Goal: Task Accomplishment & Management: Complete application form

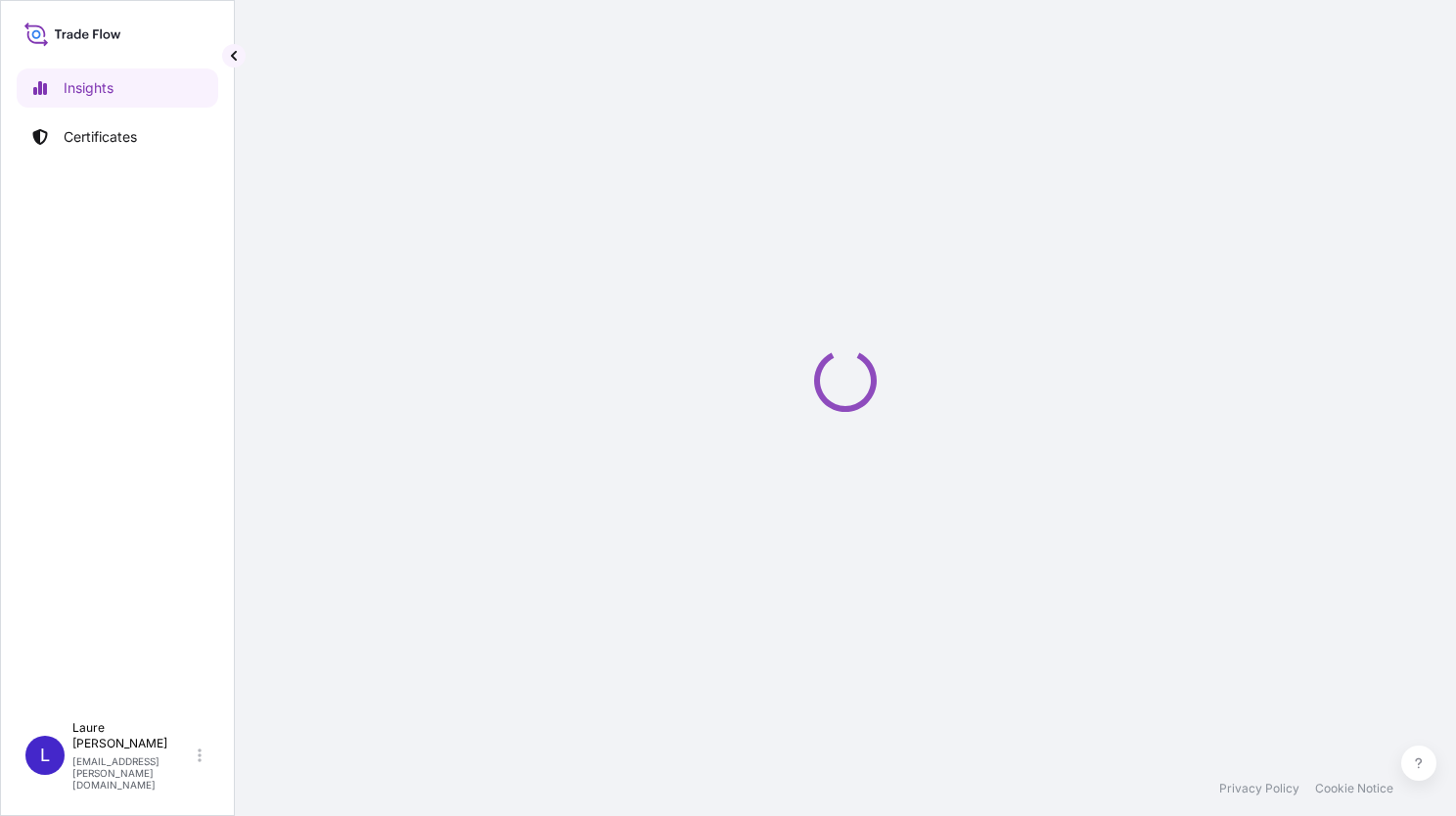
select select "2025"
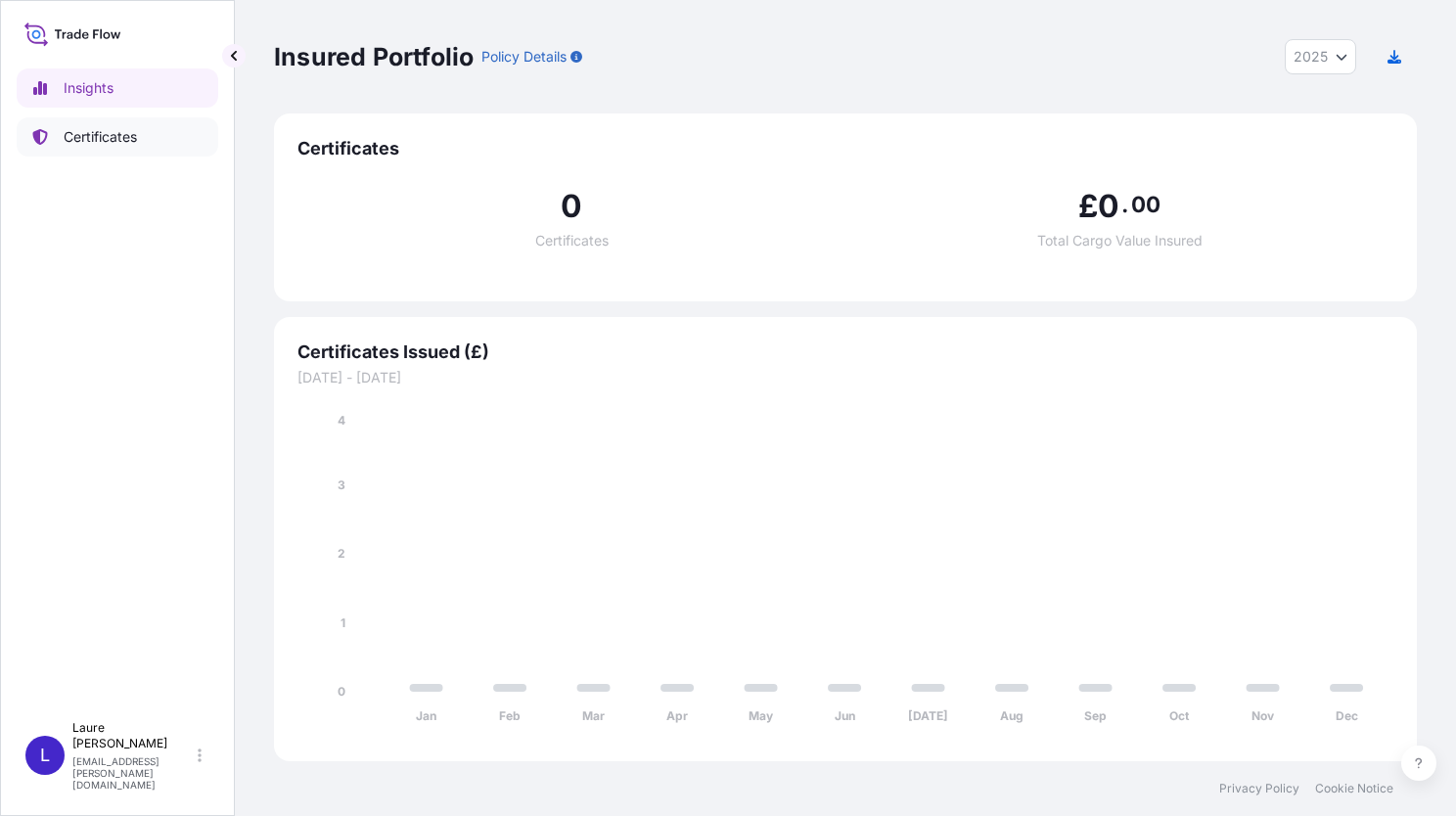
click at [109, 141] on p "Certificates" at bounding box center [100, 137] width 73 height 20
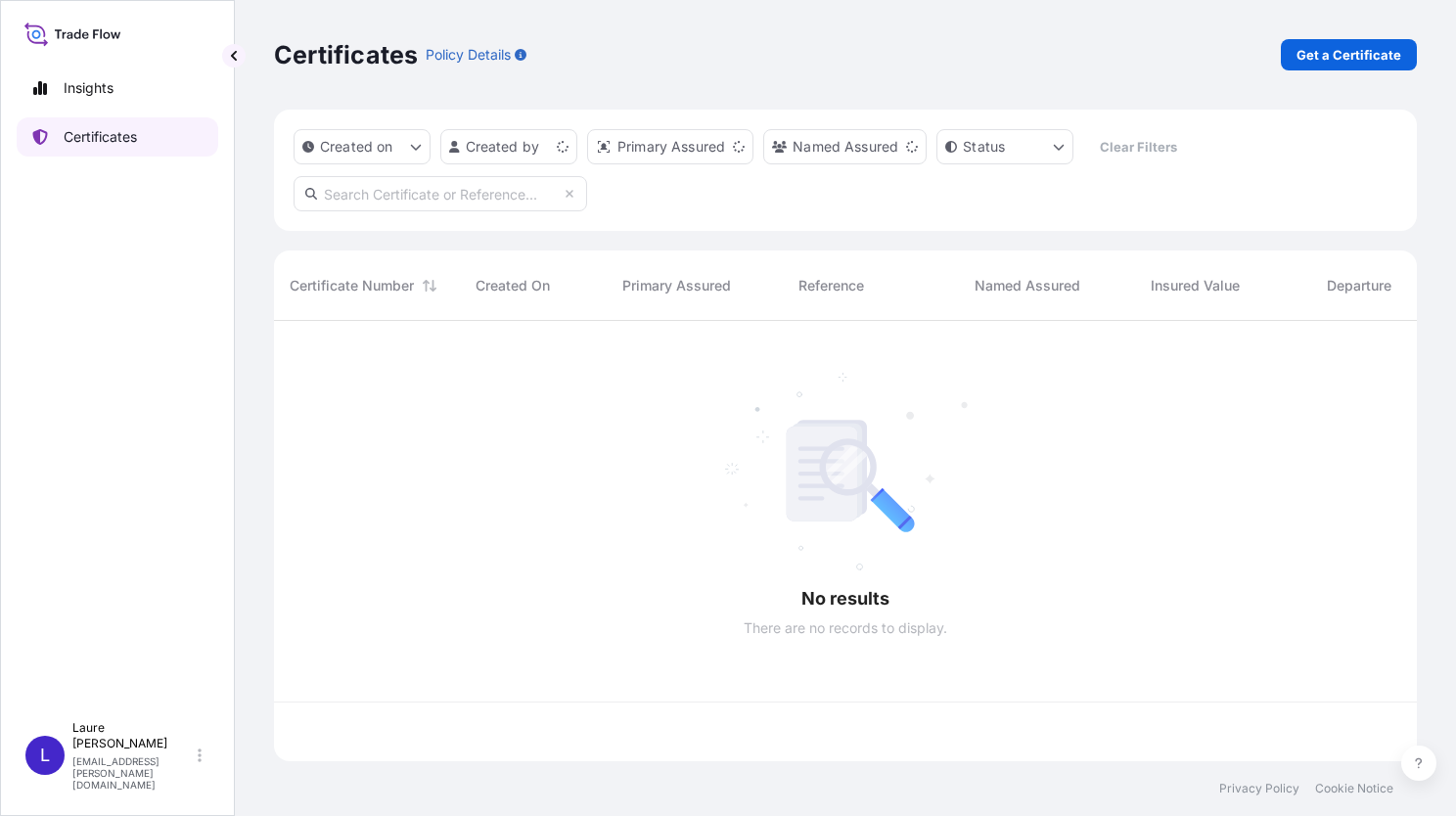
scroll to position [436, 1128]
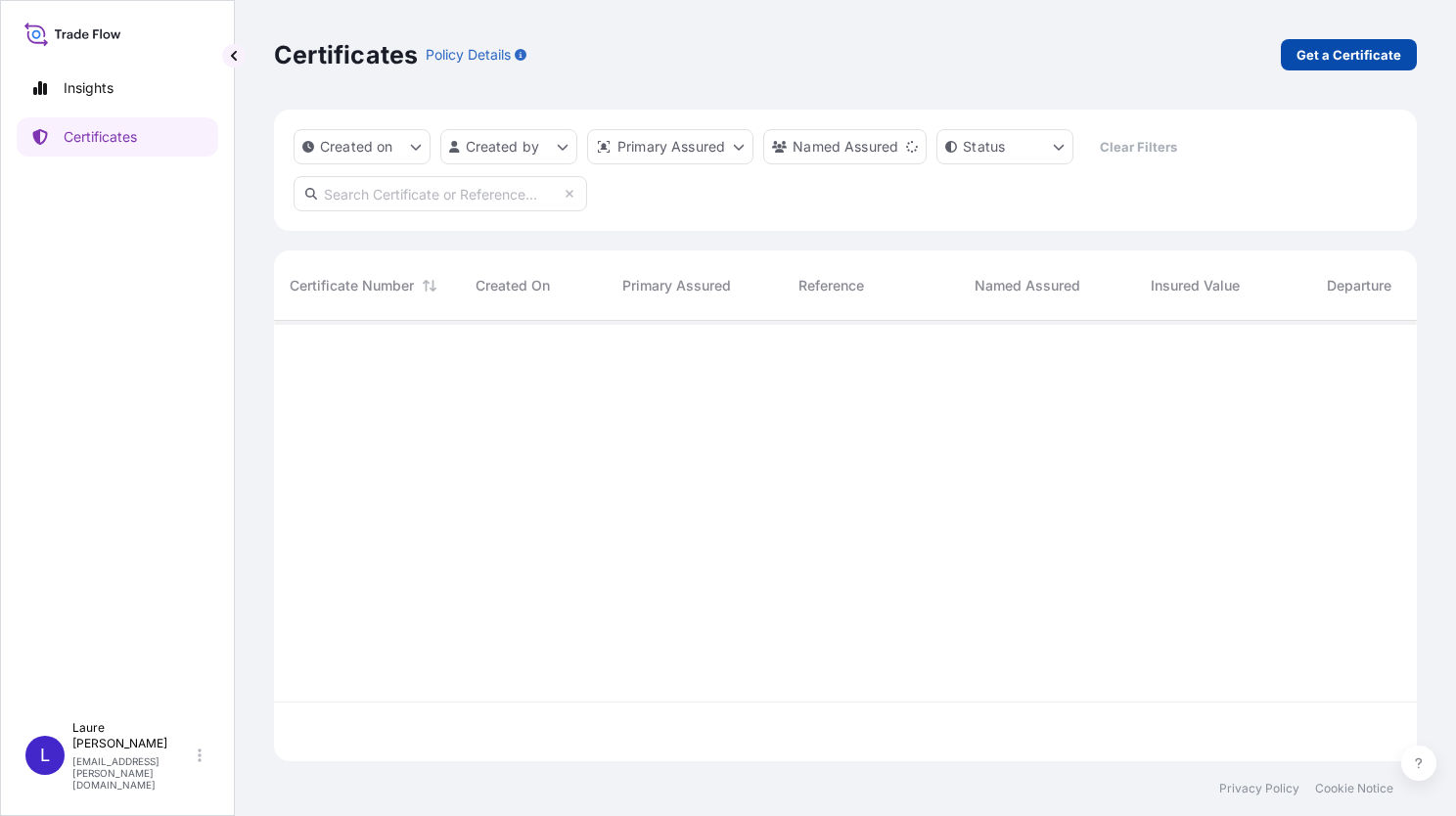
click at [1353, 59] on p "Get a Certificate" at bounding box center [1349, 55] width 105 height 20
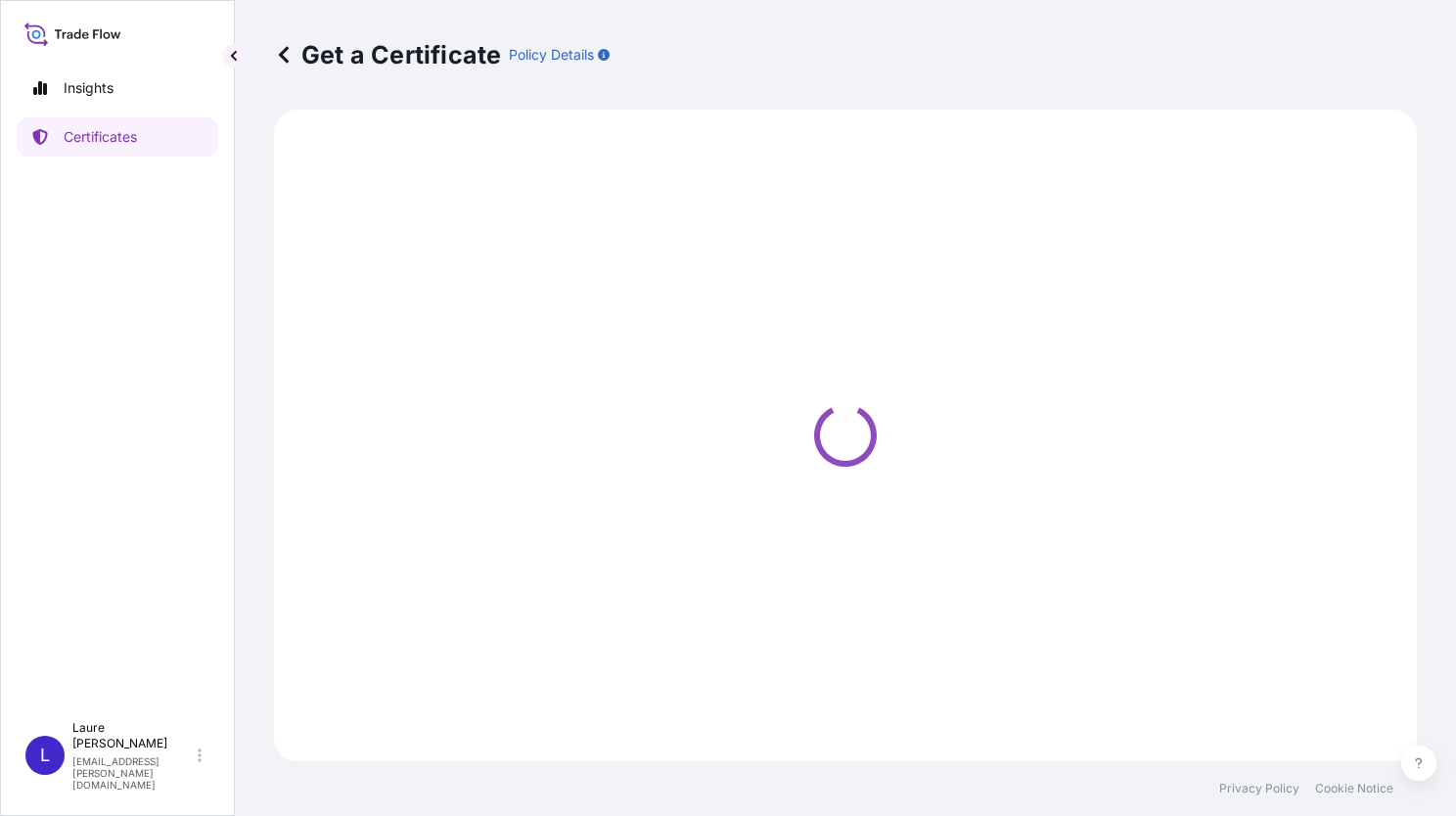
select select "Sea"
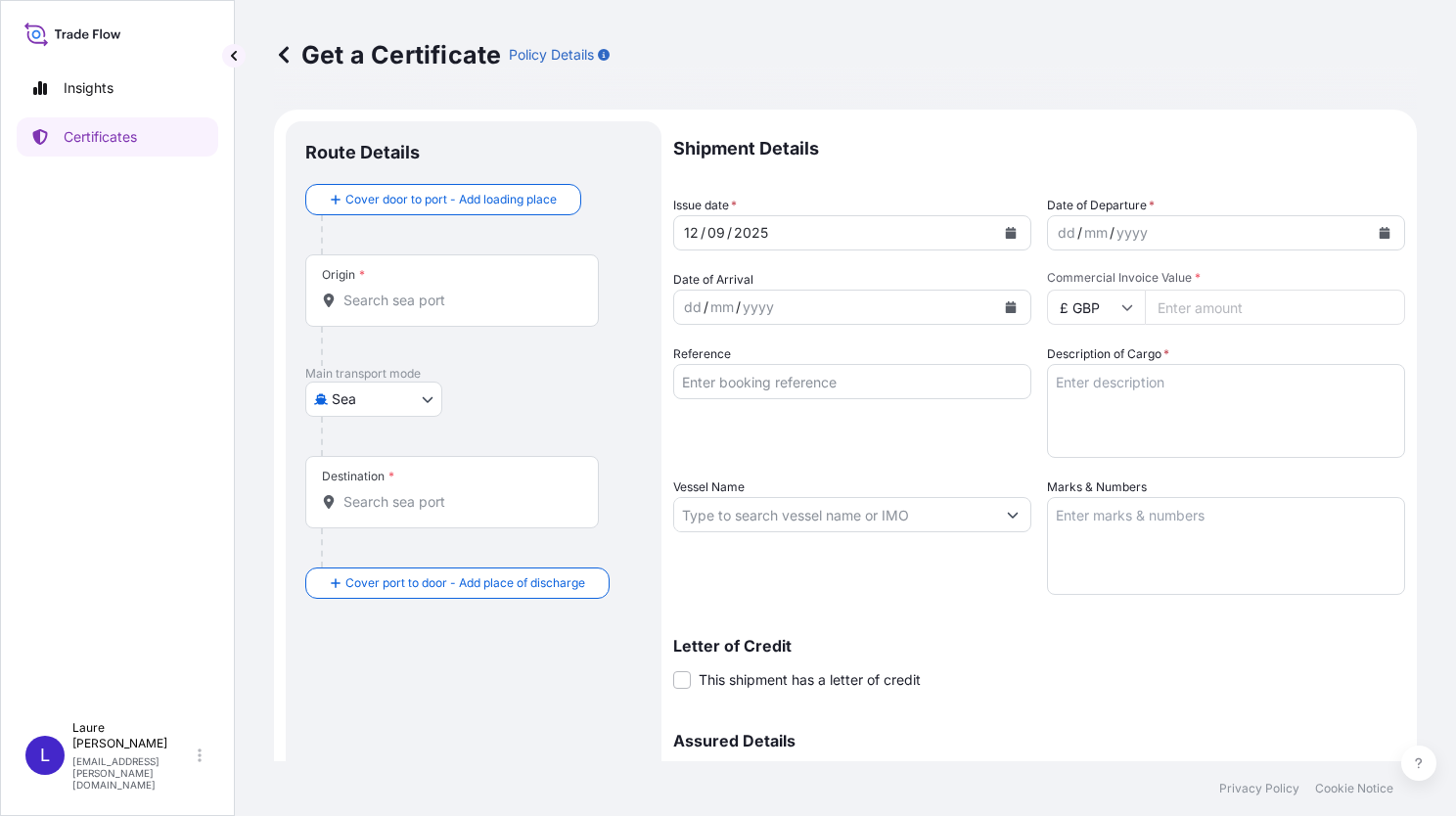
click at [436, 288] on div "Origin *" at bounding box center [453, 290] width 294 height 72
click at [436, 291] on input "Origin *" at bounding box center [459, 301] width 231 height 20
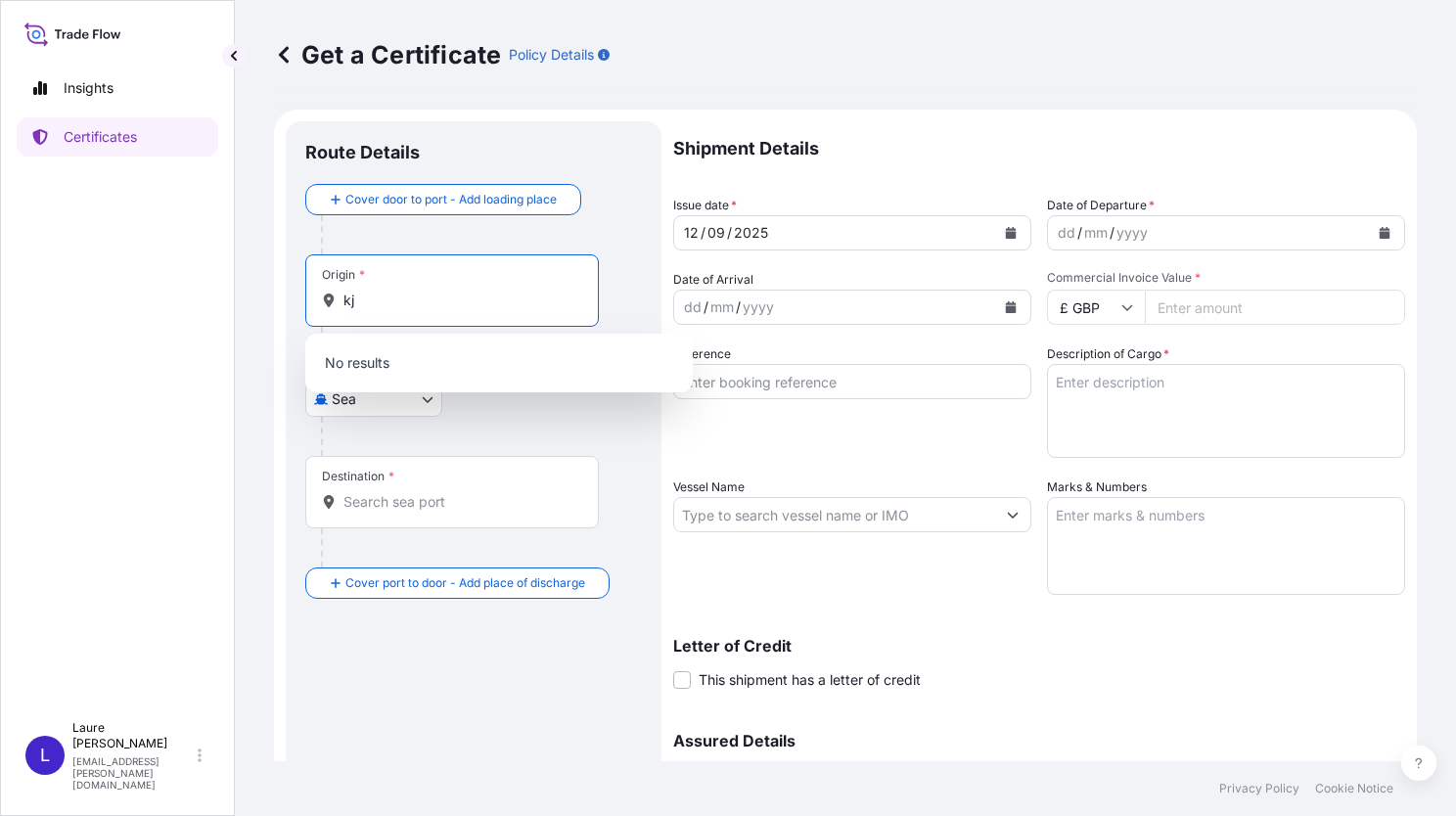
type input "k"
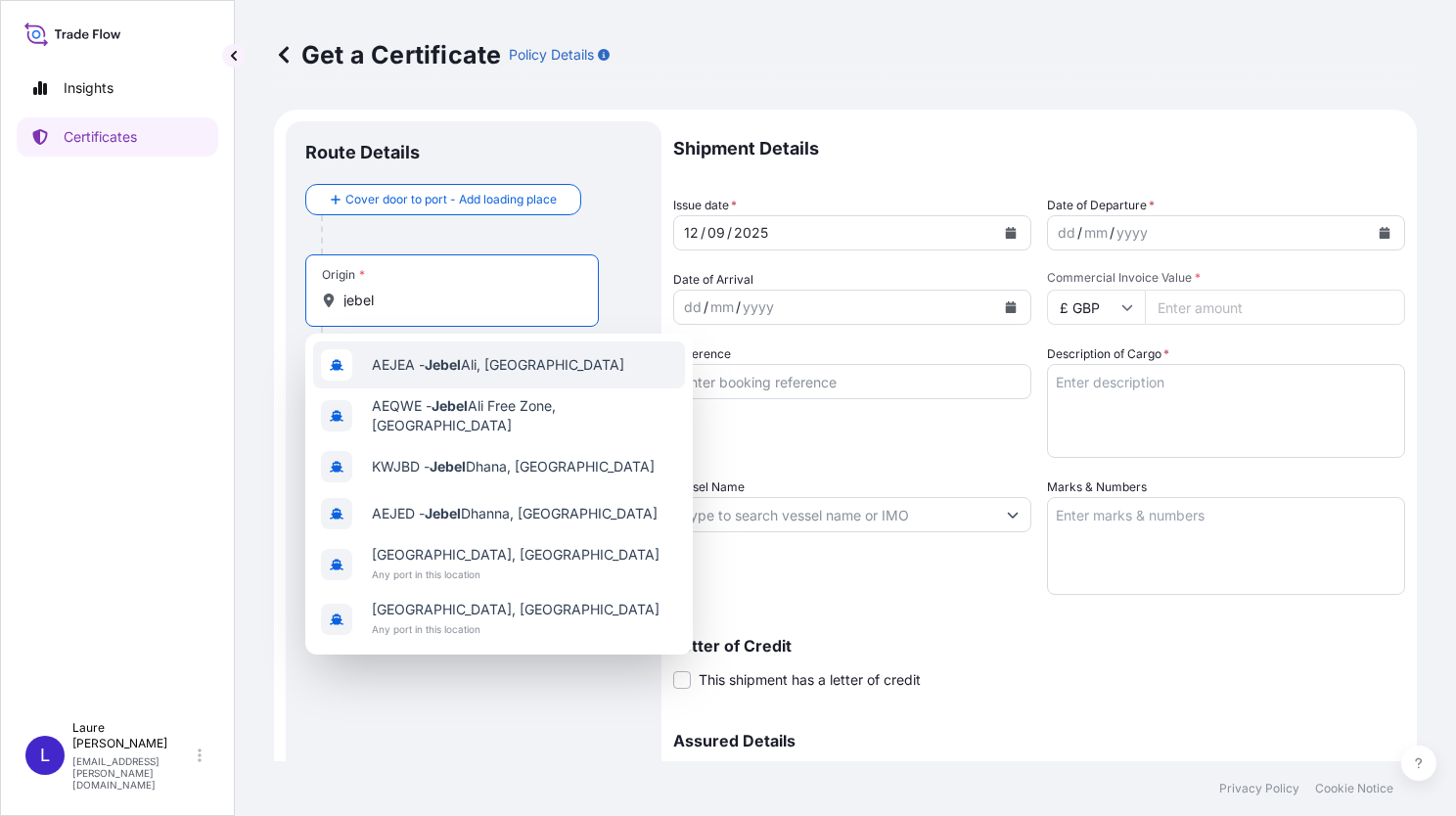
click at [487, 366] on span "AEJEA - Jebel Ali, United Arab Emirates" at bounding box center [498, 365] width 253 height 20
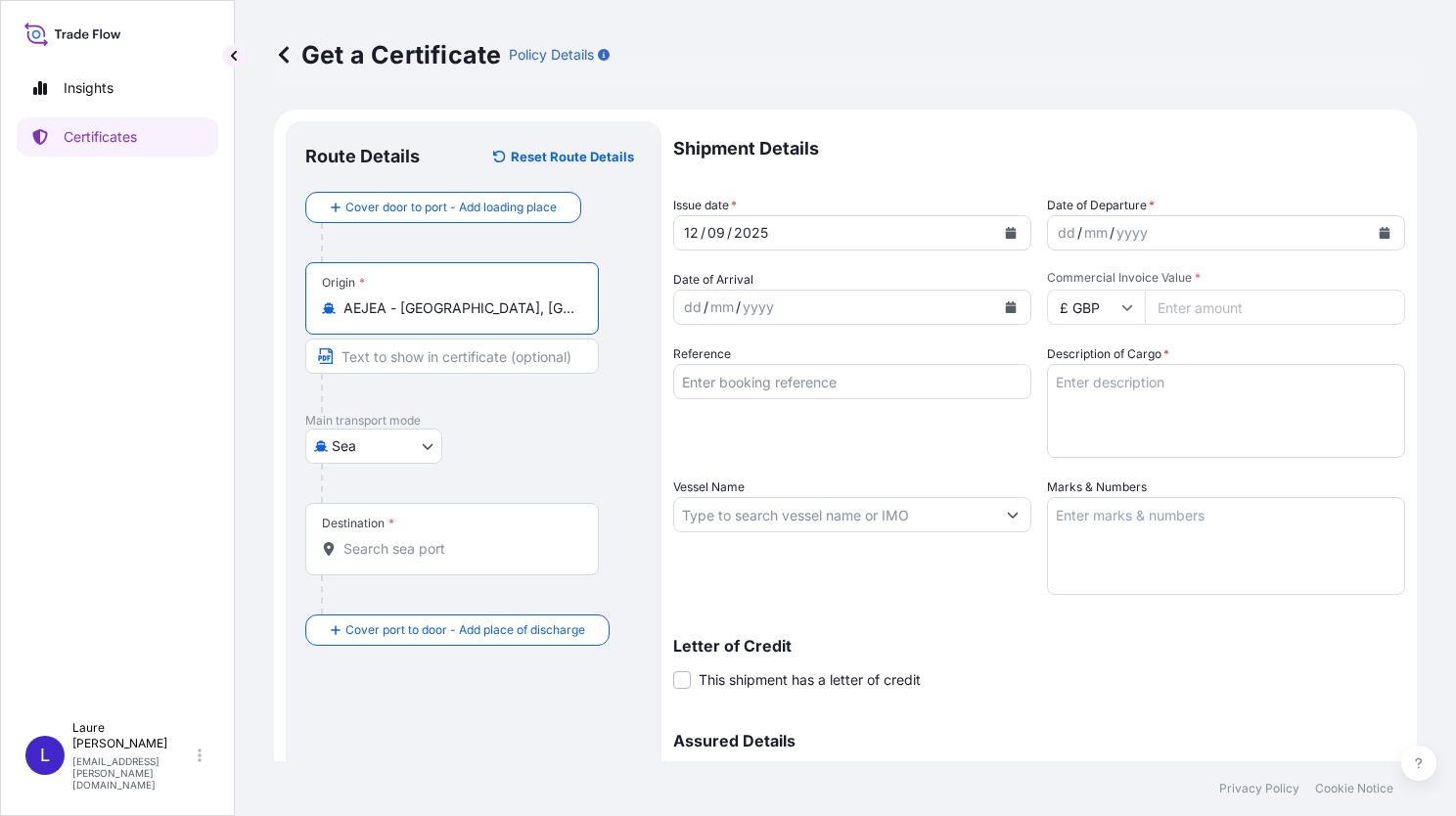
type input "AEJEA - Jebel Ali, United Arab Emirates"
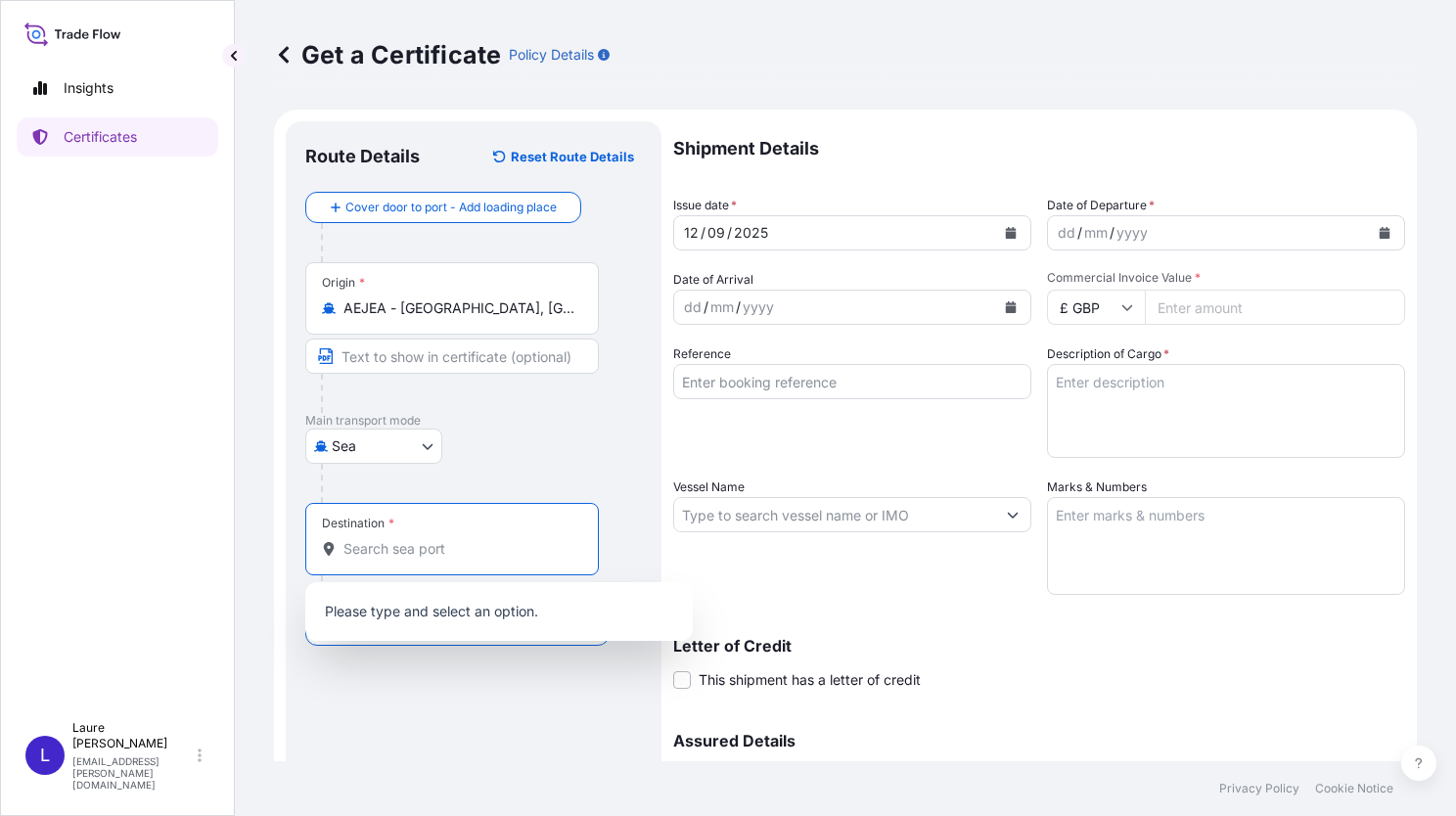
click at [390, 551] on input "Destination *" at bounding box center [459, 550] width 231 height 20
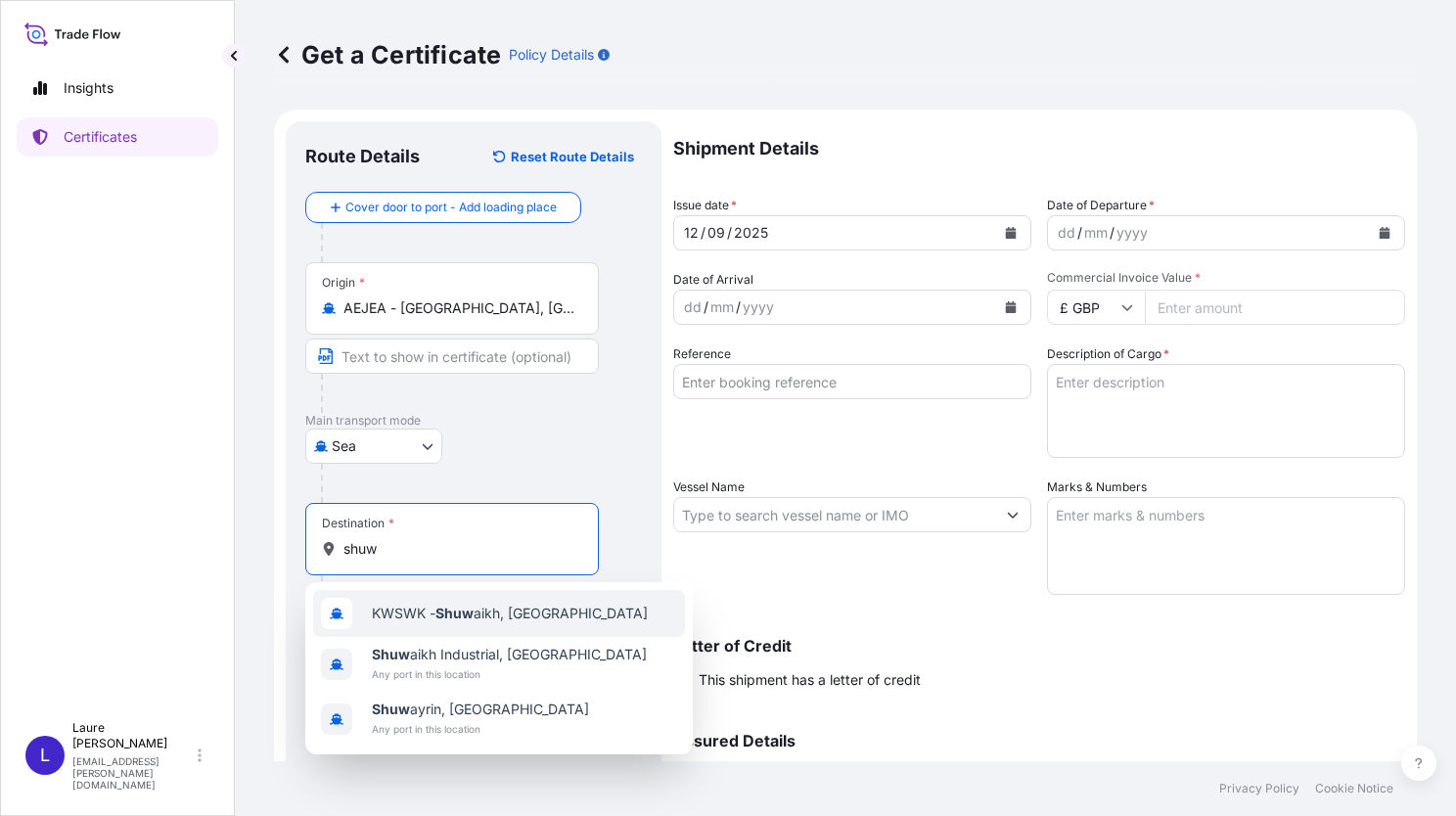
click at [498, 617] on span "KWSWK - Shuw aikh, Kuwait" at bounding box center [510, 614] width 276 height 20
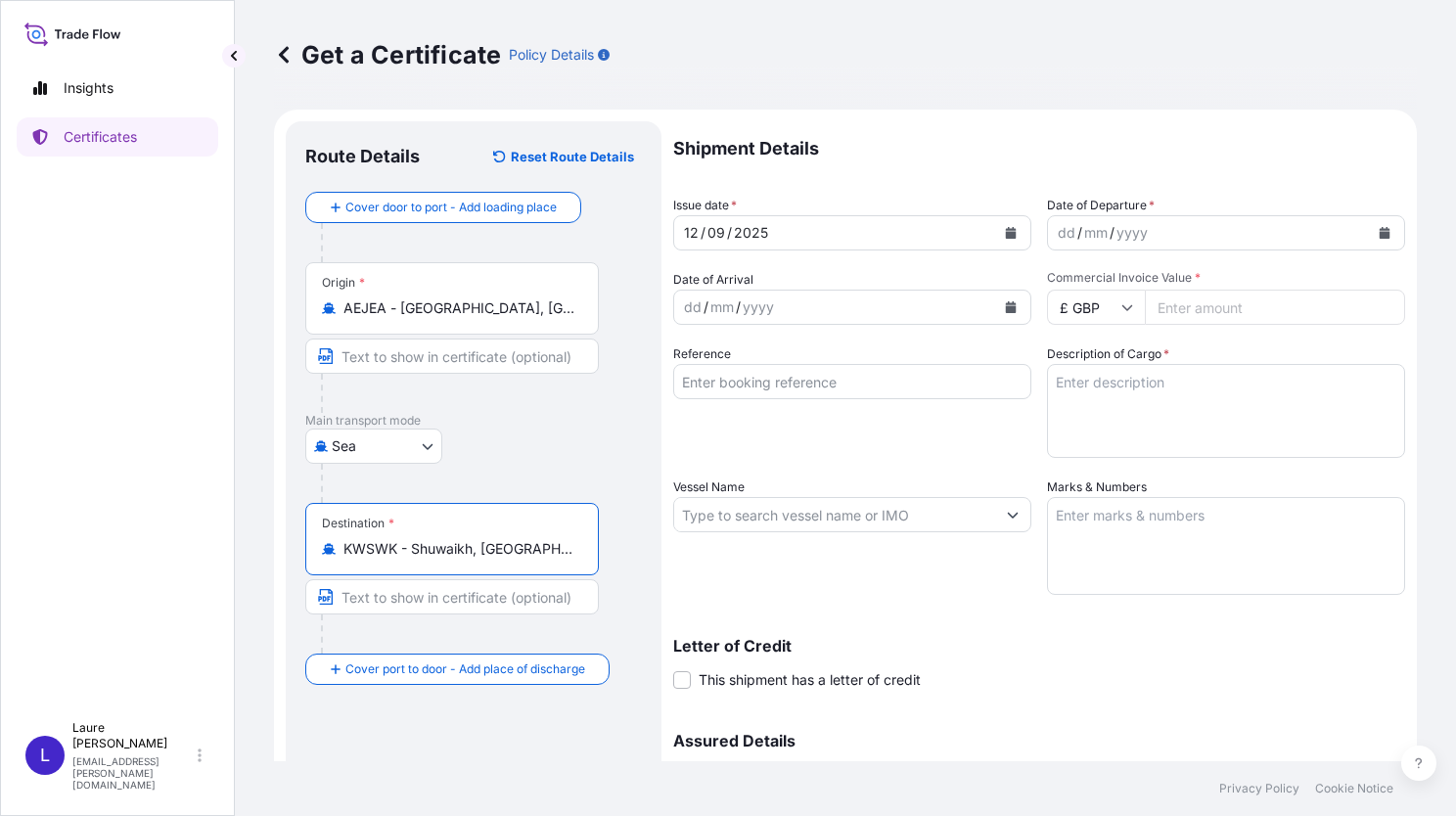
type input "KWSWK - Shuwaikh, Kuwait"
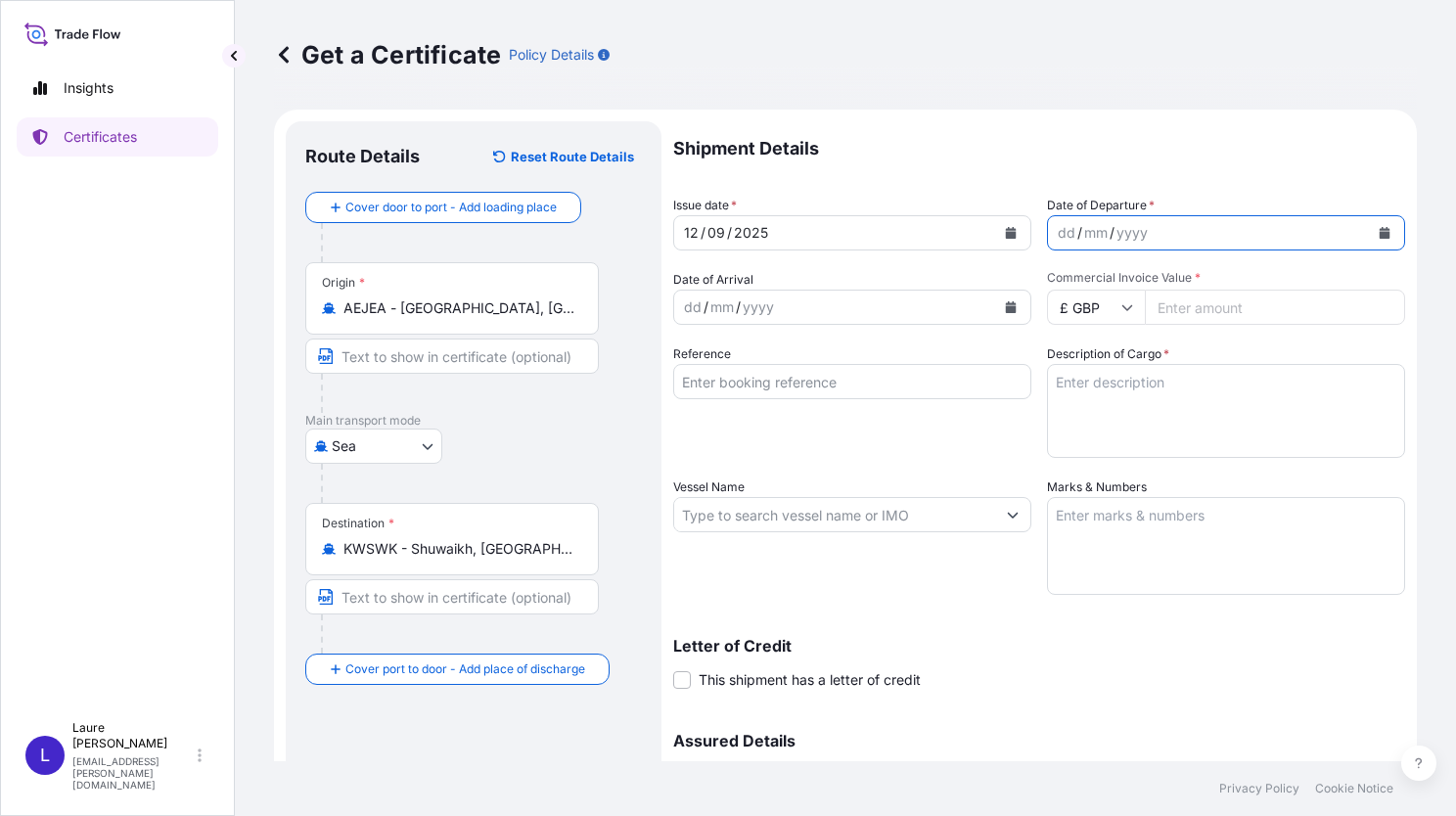
click at [1380, 230] on icon "Calendar" at bounding box center [1385, 233] width 11 height 12
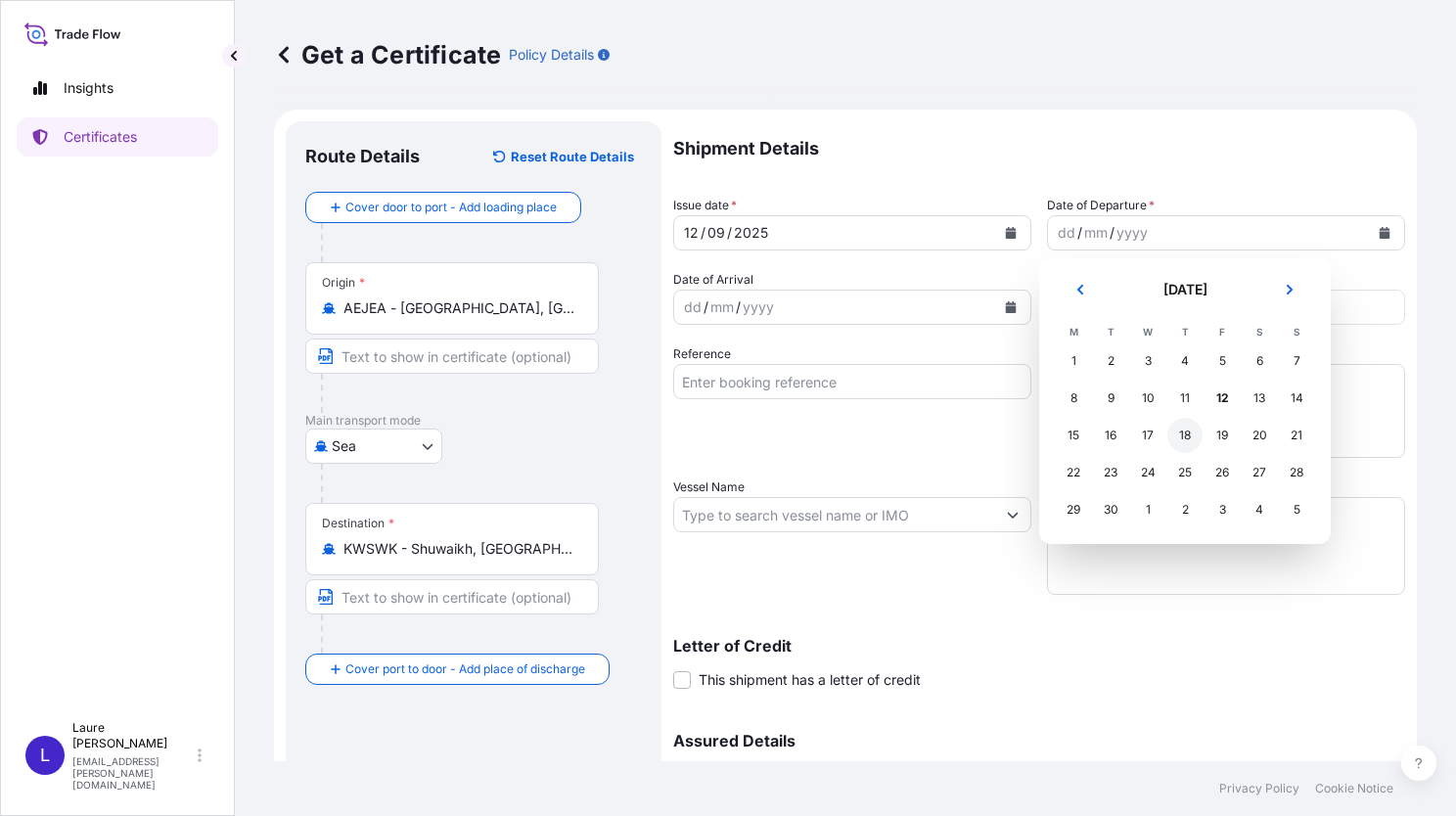
click at [1185, 438] on div "18" at bounding box center [1186, 436] width 36 height 36
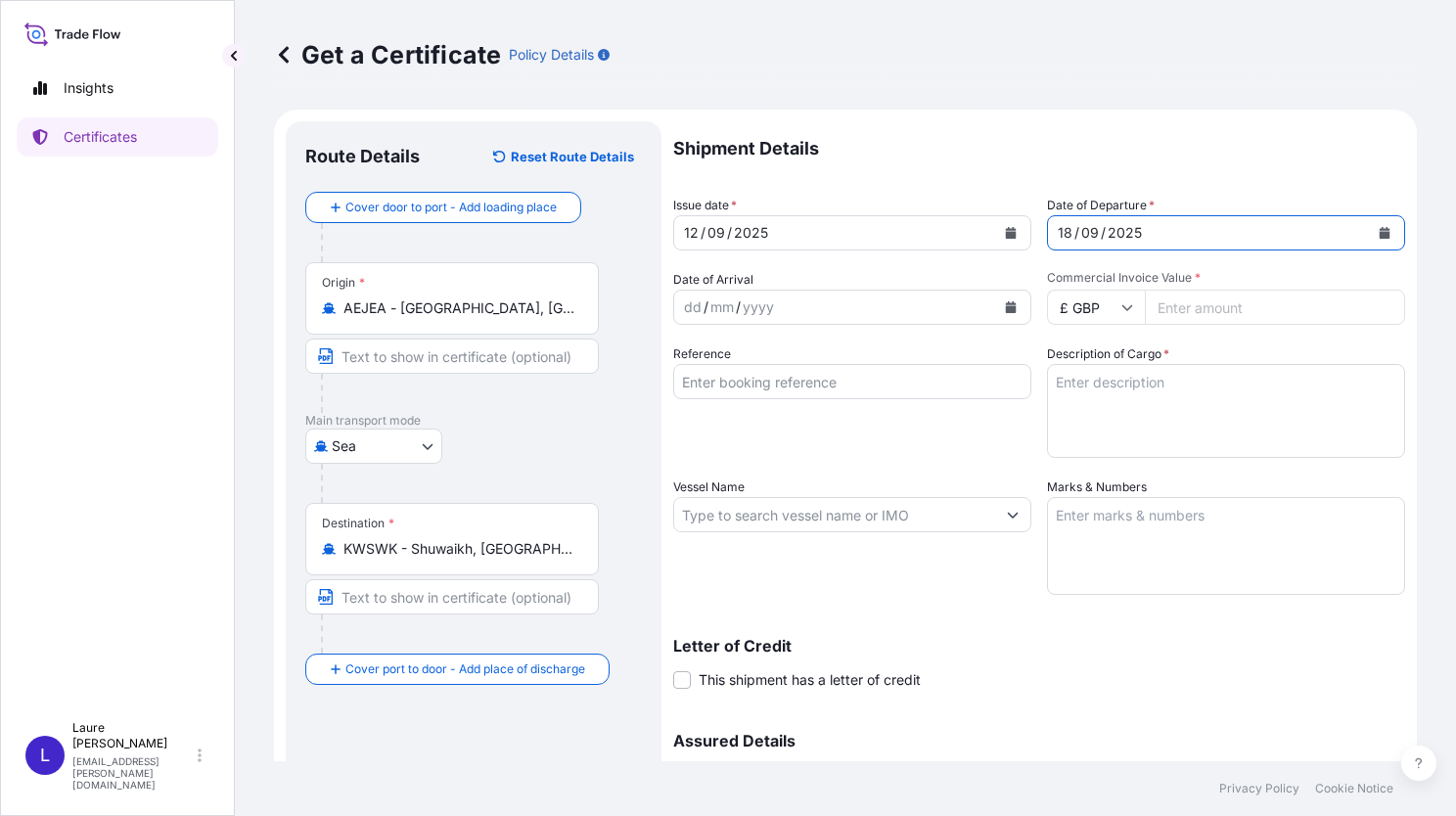
click at [1006, 307] on icon "Calendar" at bounding box center [1011, 308] width 11 height 12
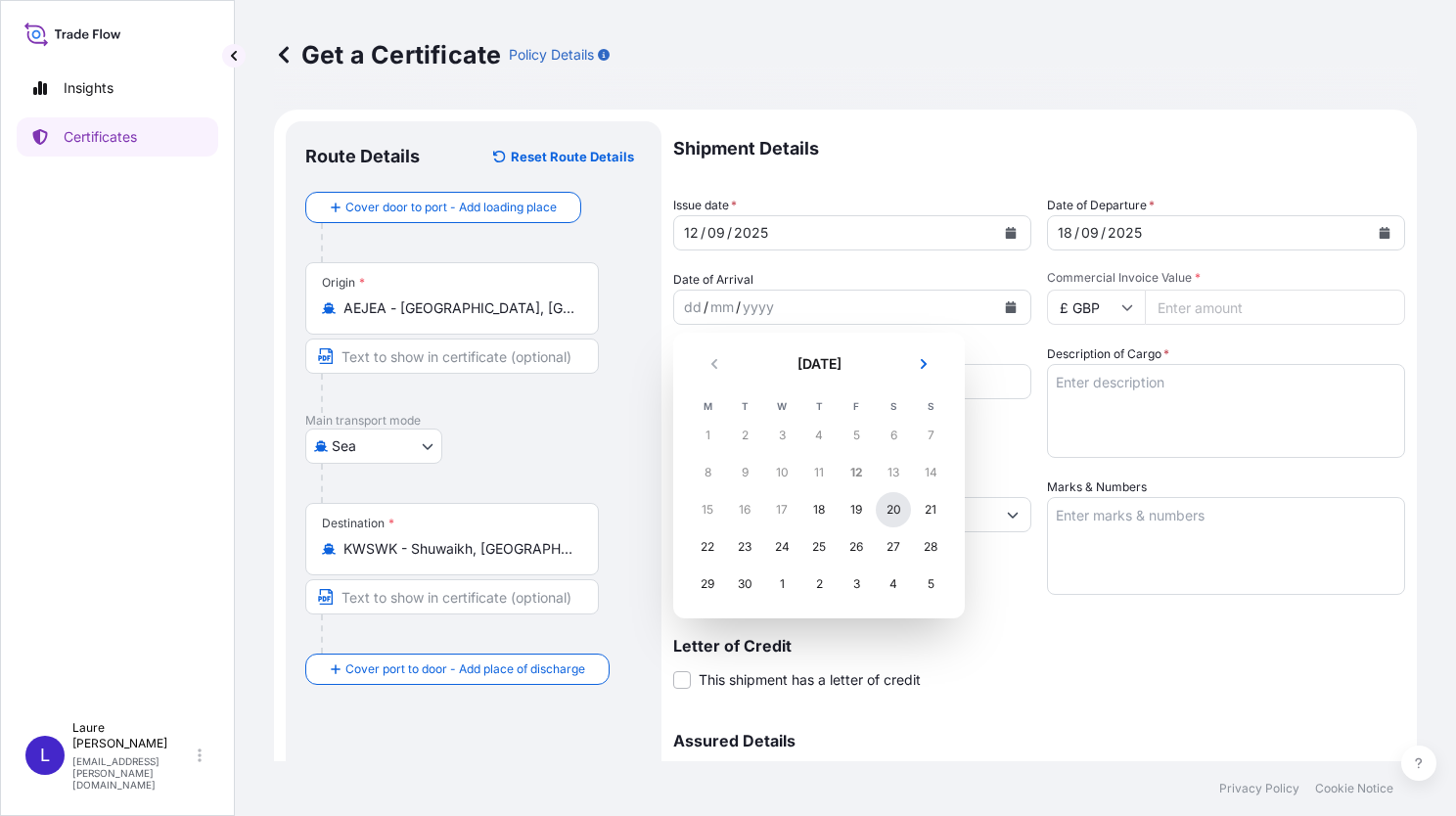
click at [889, 508] on div "20" at bounding box center [894, 510] width 36 height 36
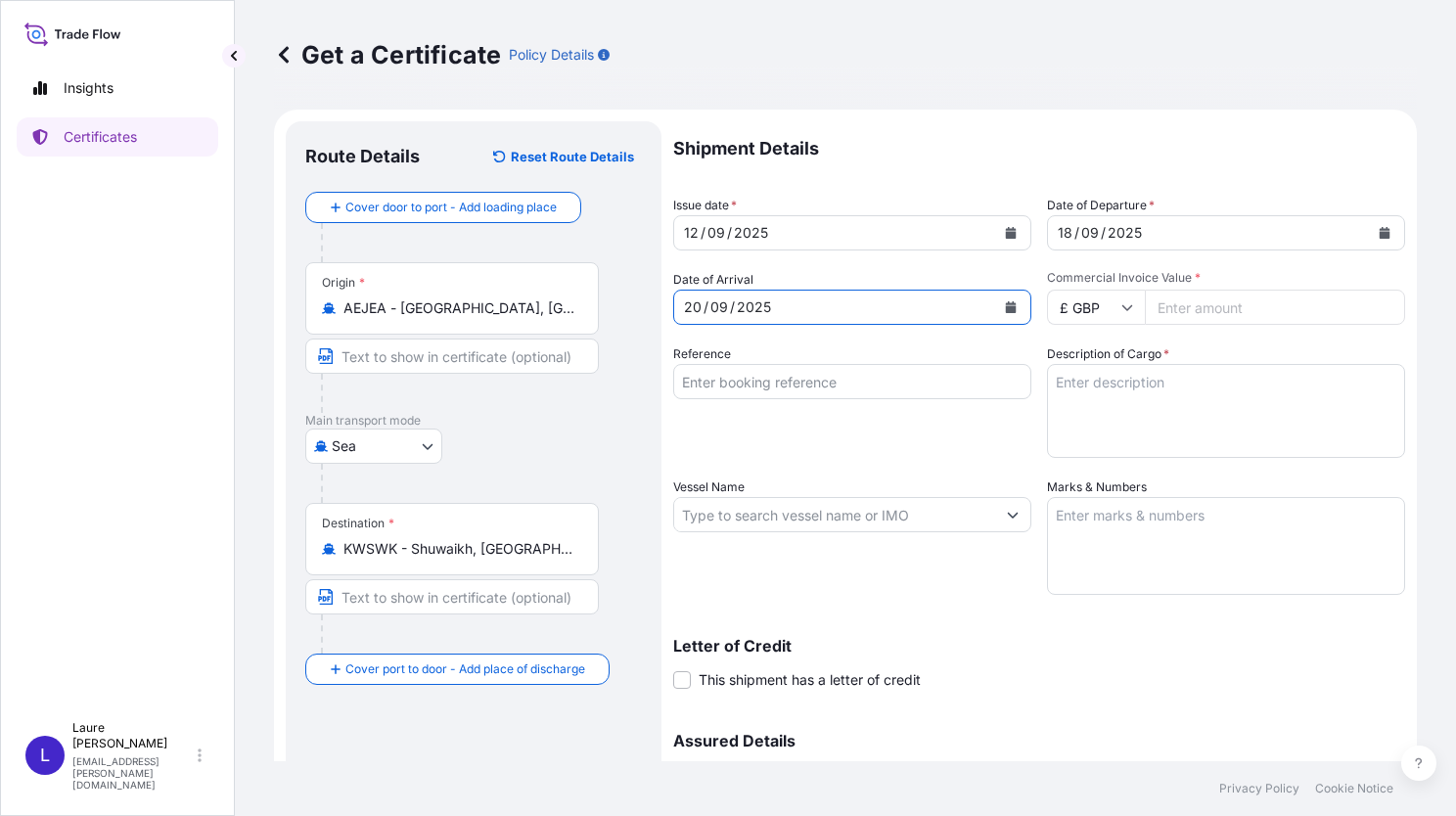
click at [754, 386] on input "Reference" at bounding box center [852, 382] width 358 height 36
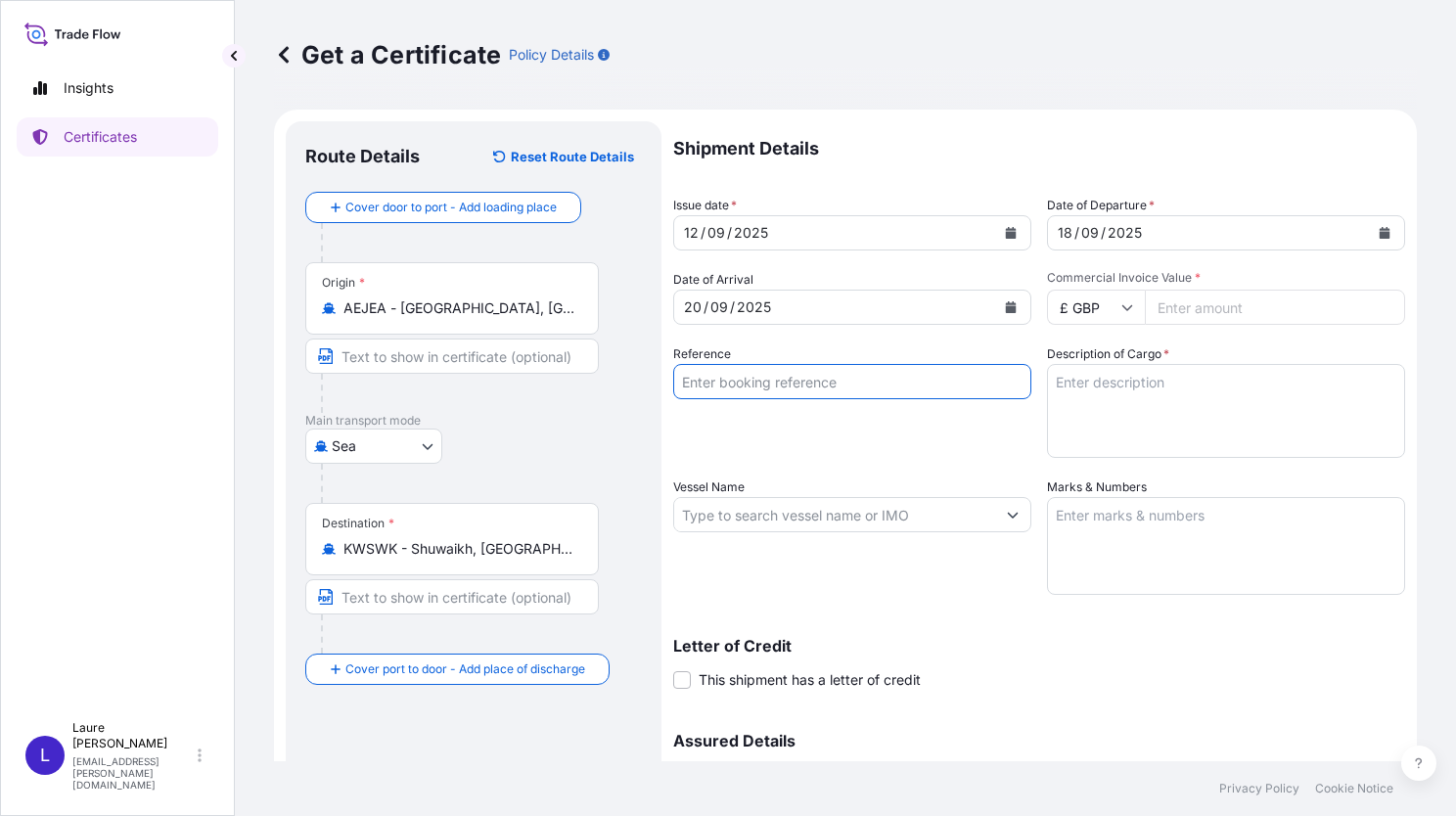
paste input "1069262255"
type input "1069262255"
click at [1128, 304] on input "£ GBP" at bounding box center [1096, 308] width 98 height 36
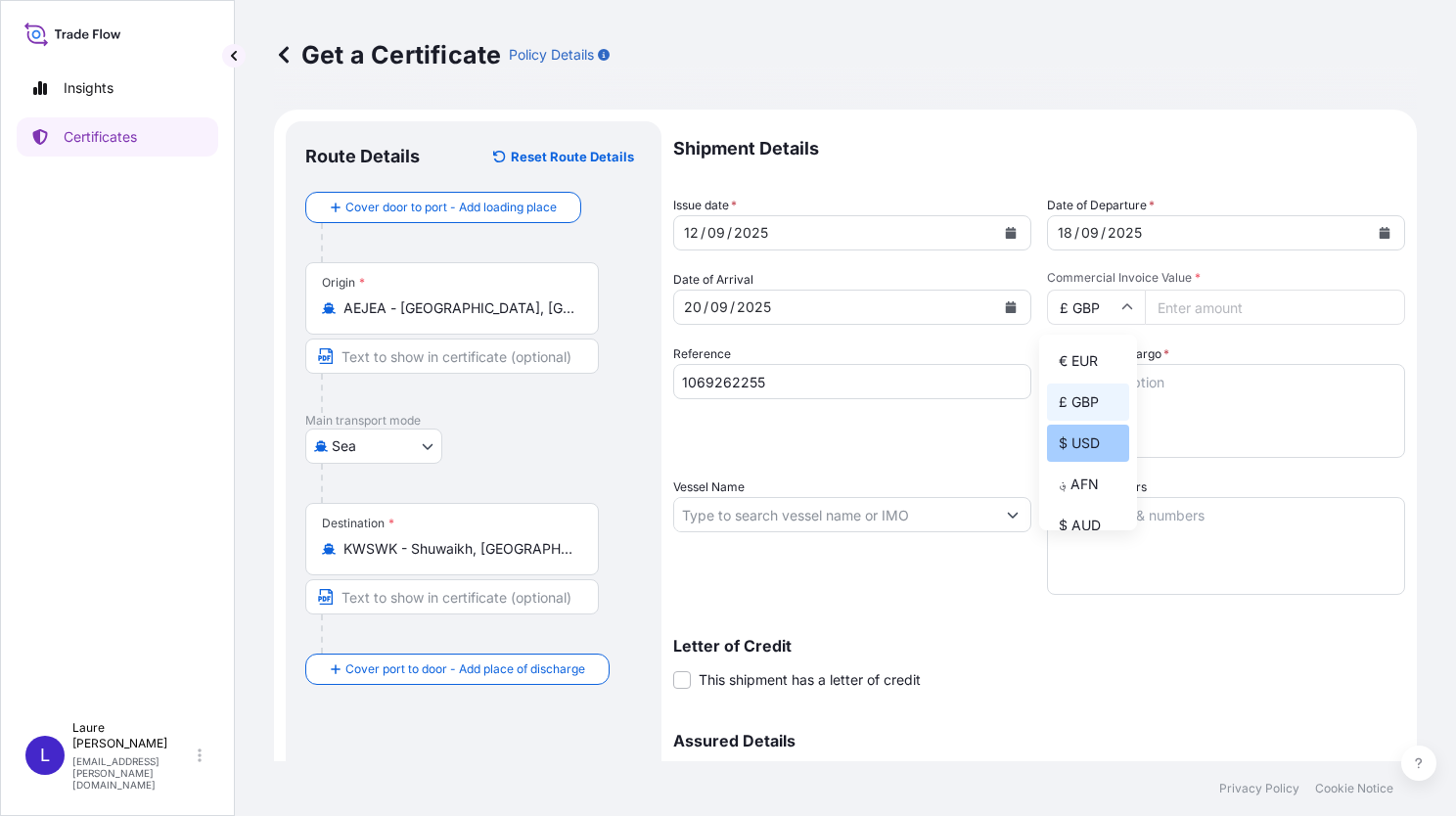
click at [1096, 447] on div "$ USD" at bounding box center [1088, 444] width 82 height 37
type input "$ USD"
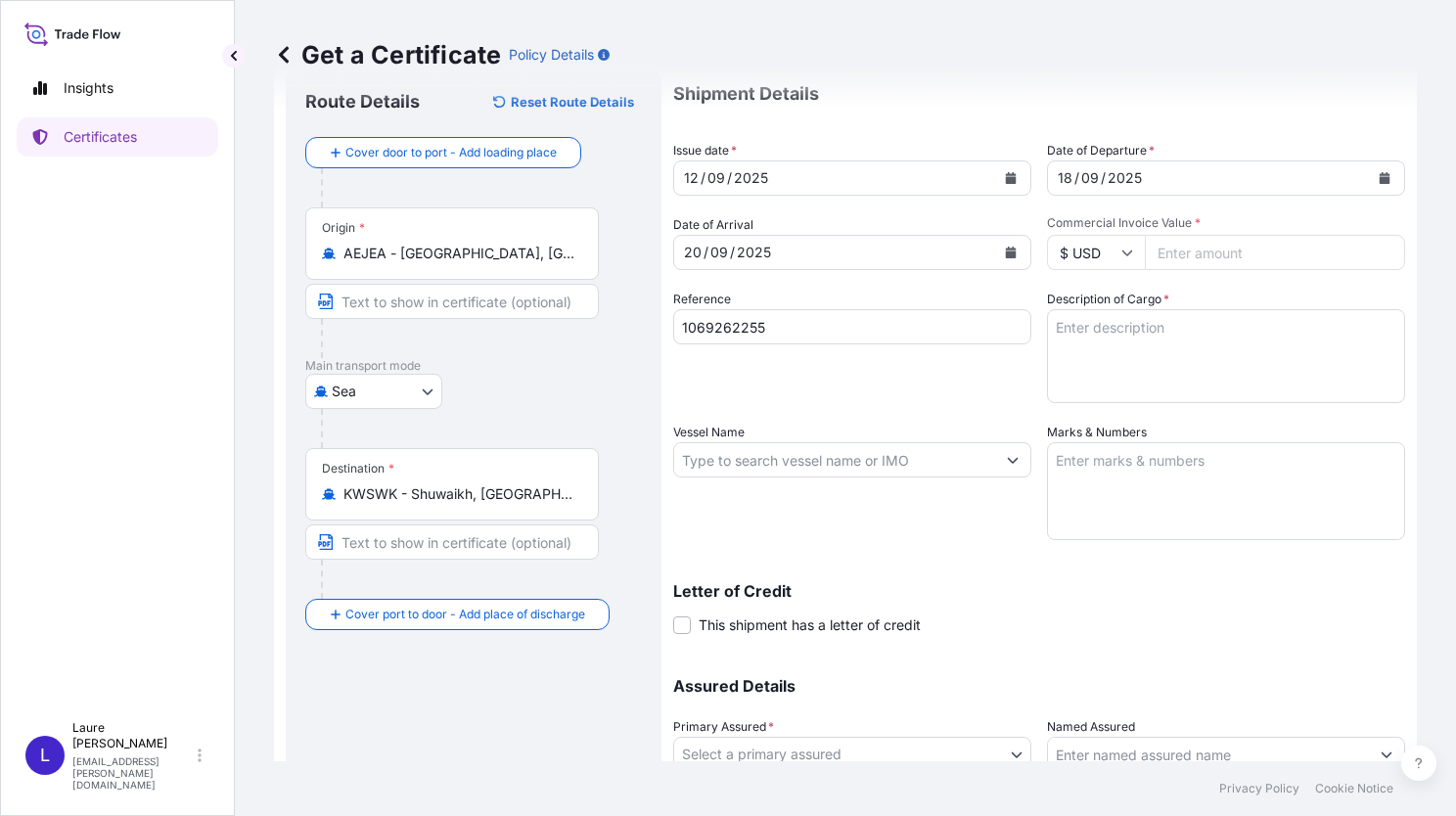
scroll to position [98, 0]
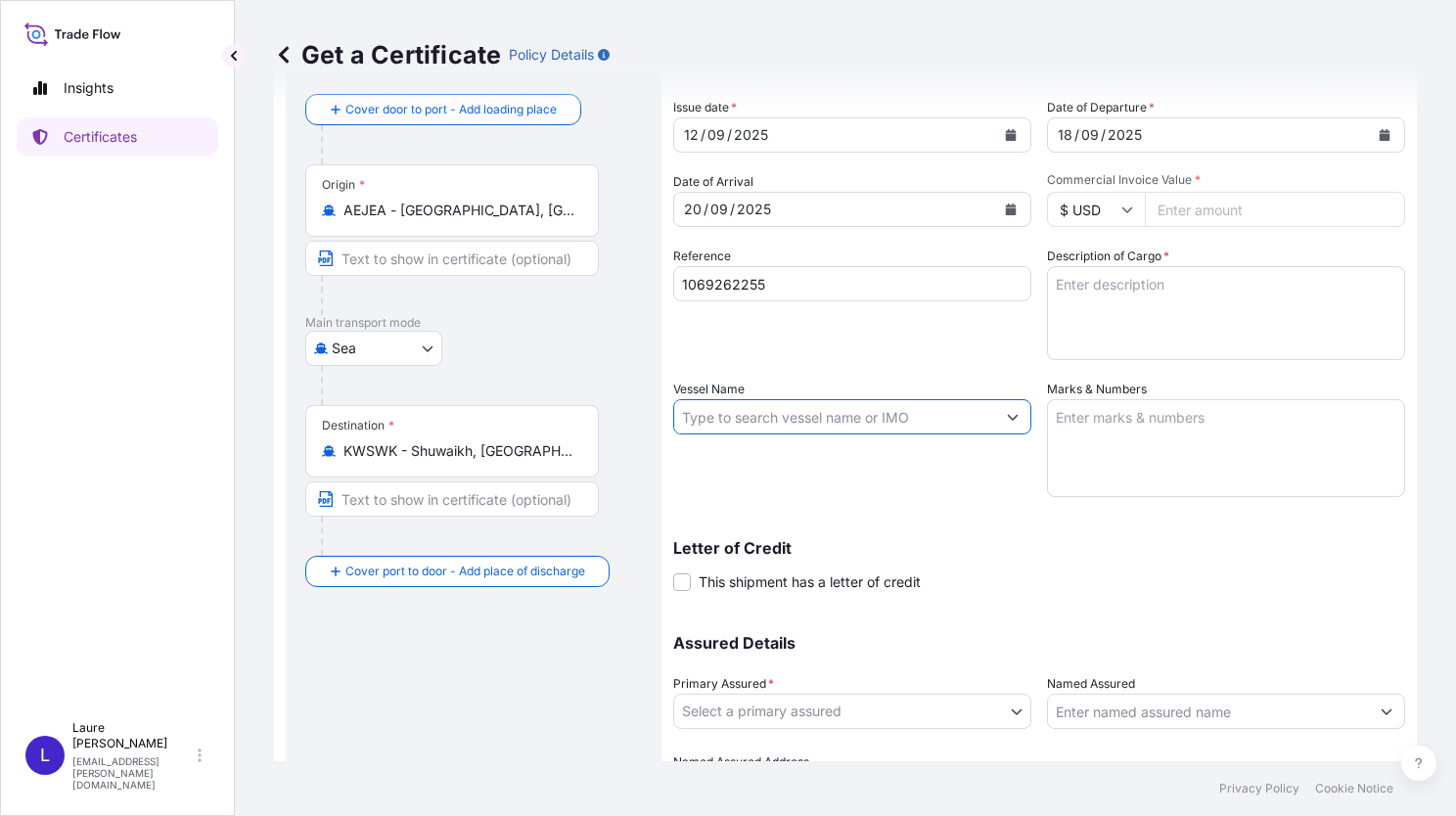
click at [827, 431] on input "Vessel Name" at bounding box center [835, 417] width 321 height 36
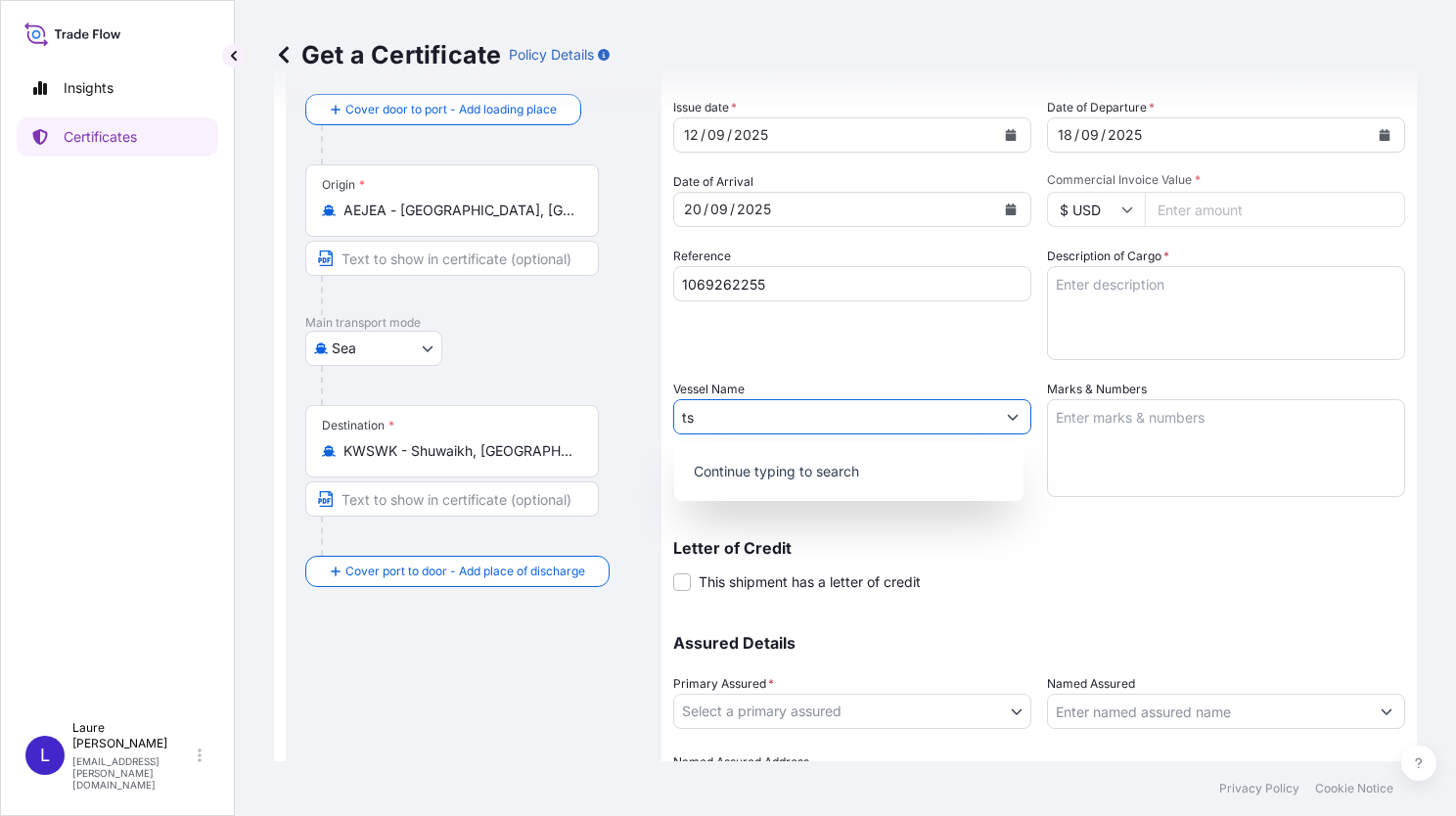
type input "t"
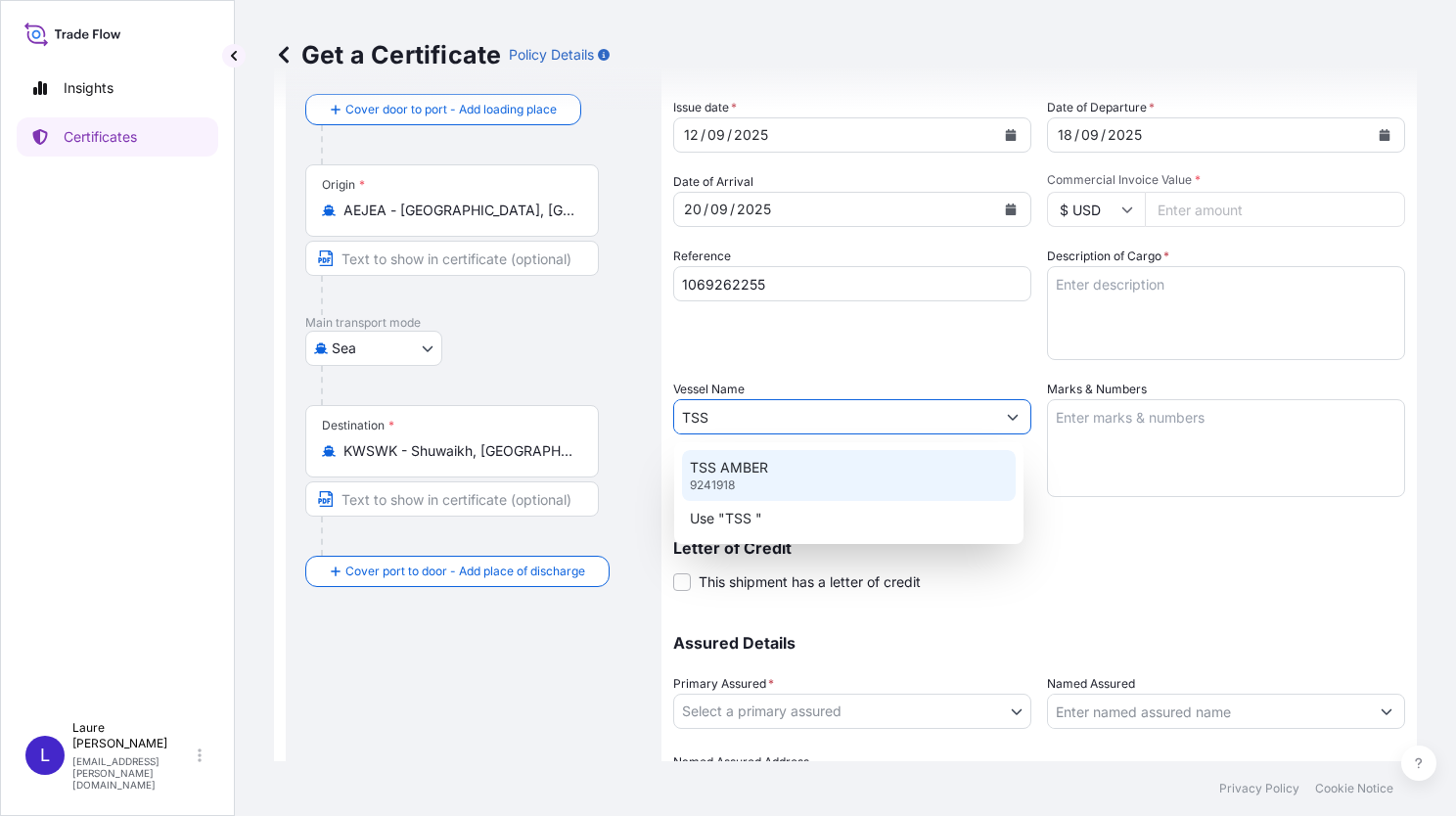
click at [768, 468] on div "TSS AMBER 9241918" at bounding box center [849, 476] width 333 height 51
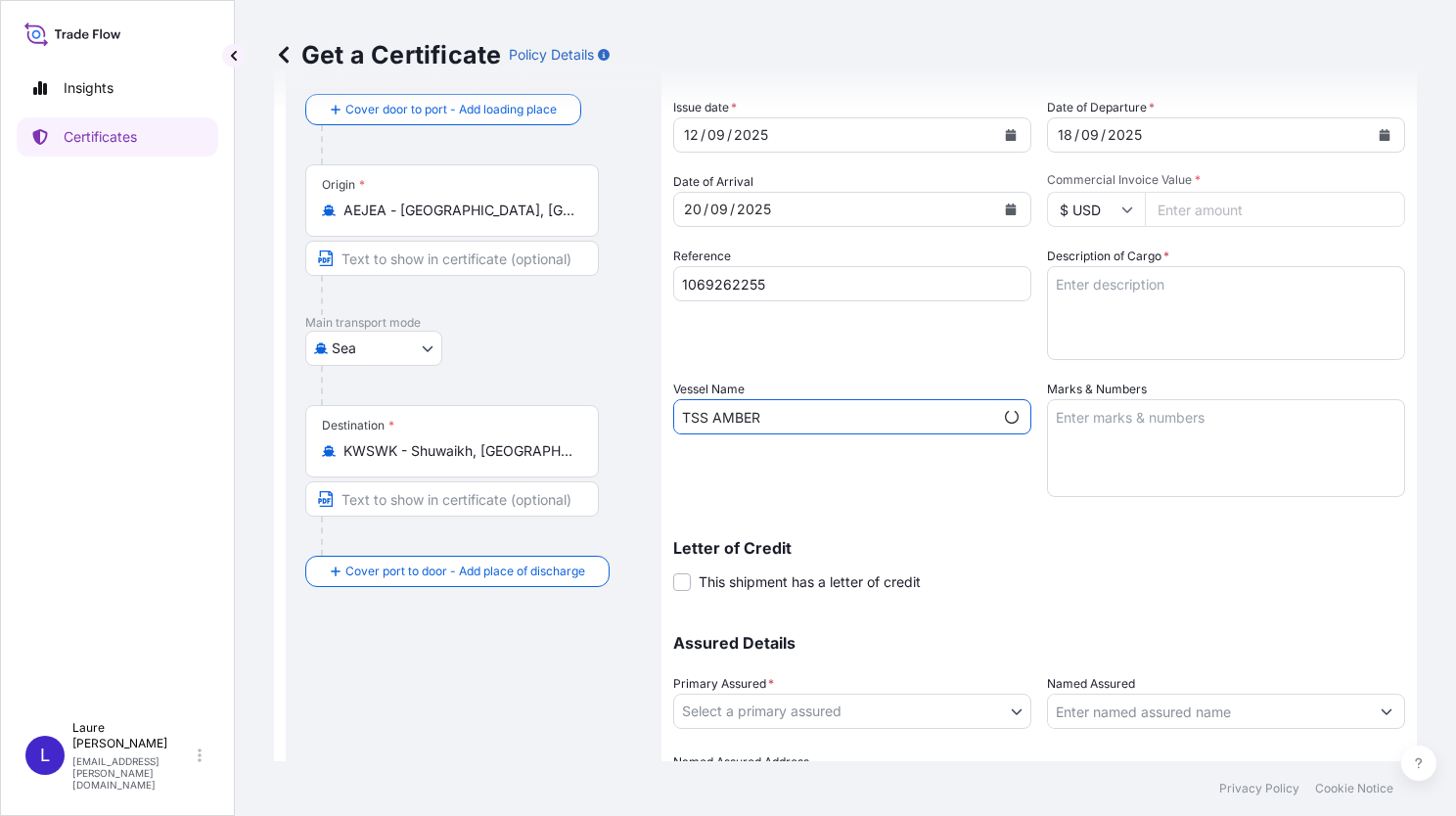
scroll to position [195, 0]
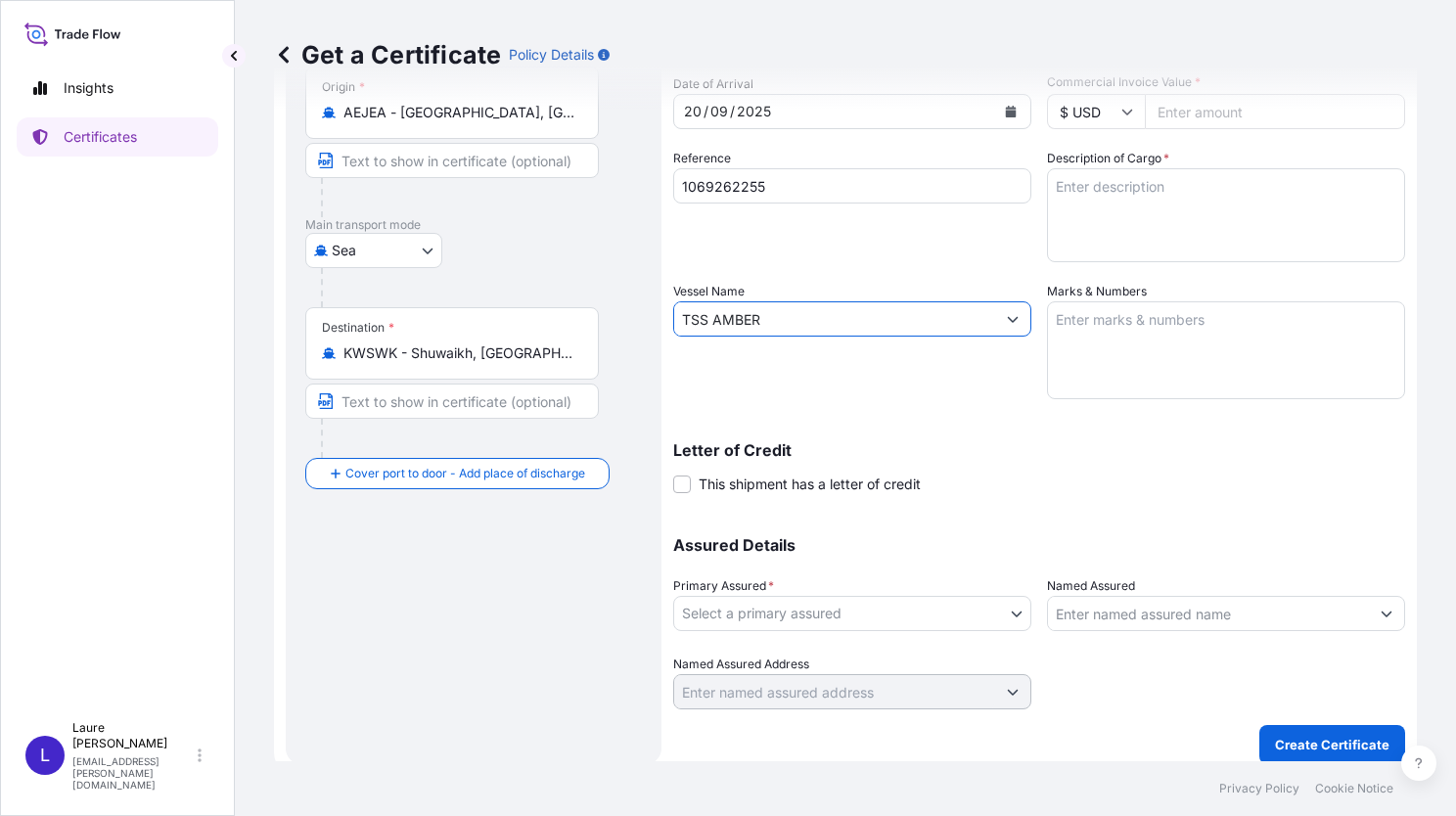
type input "TSS AMBER"
click at [1012, 618] on body "0 options available. 1 option available. 2 options available. 1 option availabl…" at bounding box center [728, 408] width 1456 height 816
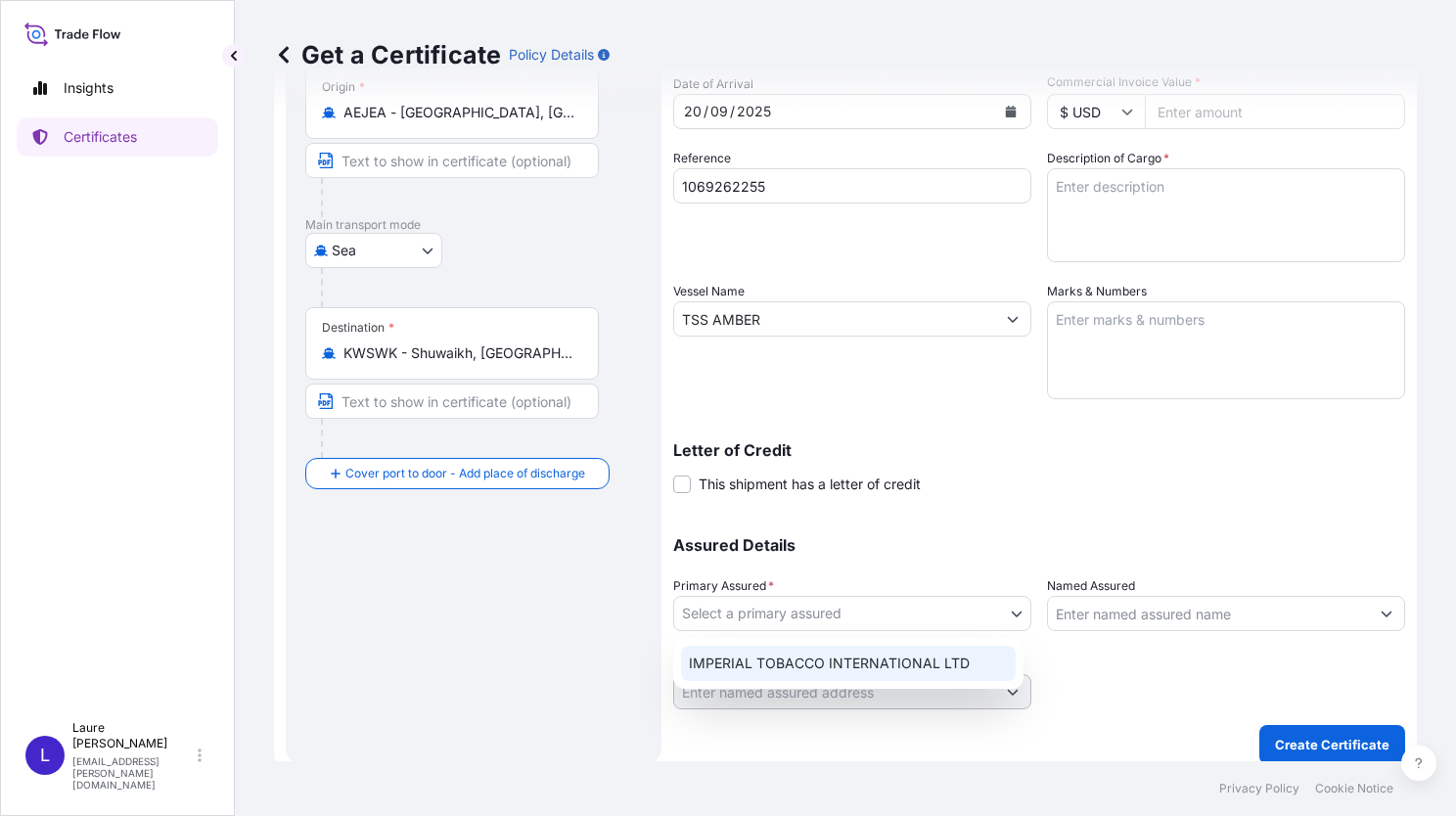
click at [923, 662] on div "IMPERIAL TOBACCO INTERNATIONAL LTD" at bounding box center [848, 664] width 334 height 36
select select "31694"
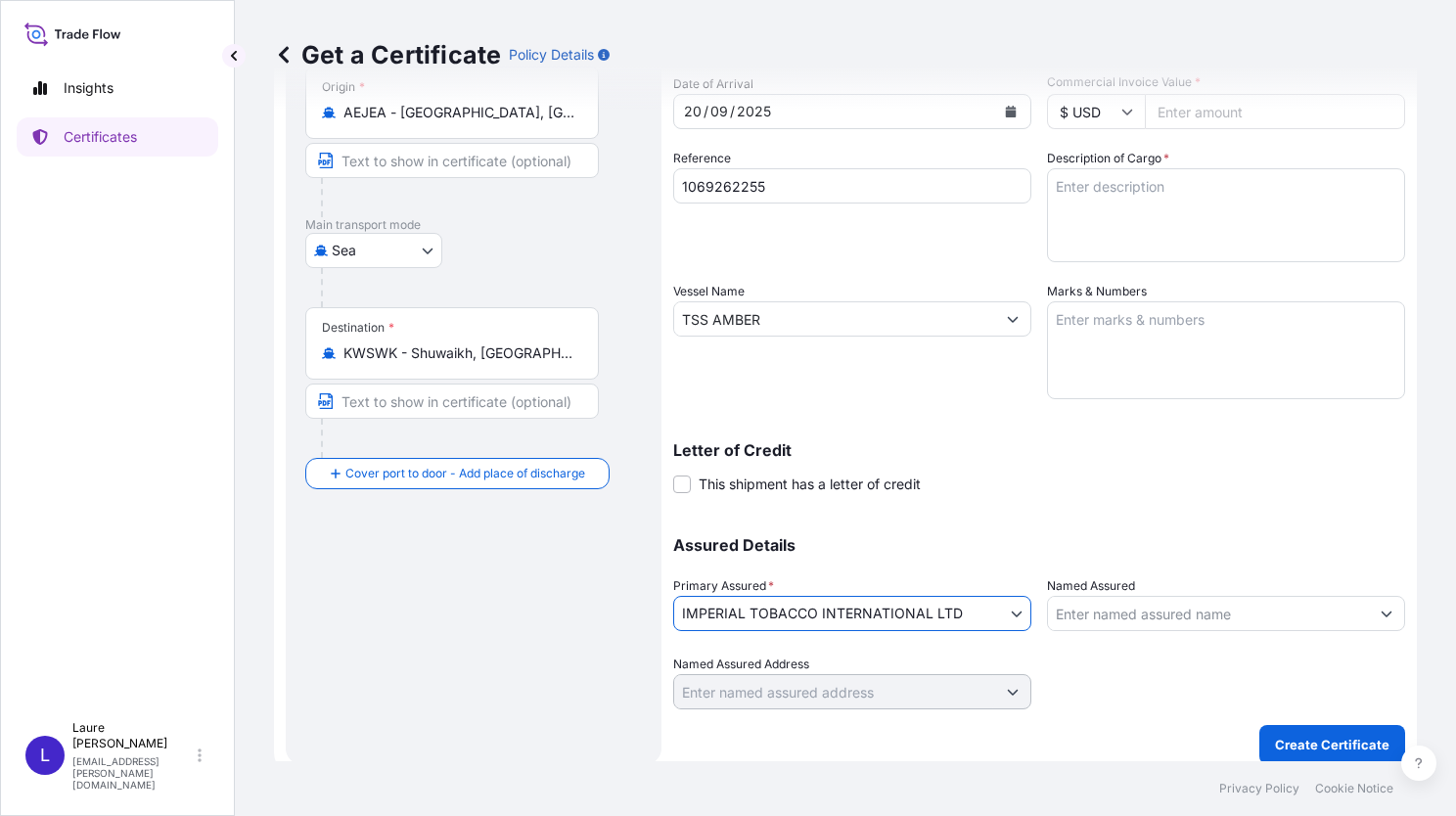
click at [1378, 614] on button "Show suggestions" at bounding box center [1387, 614] width 36 height 36
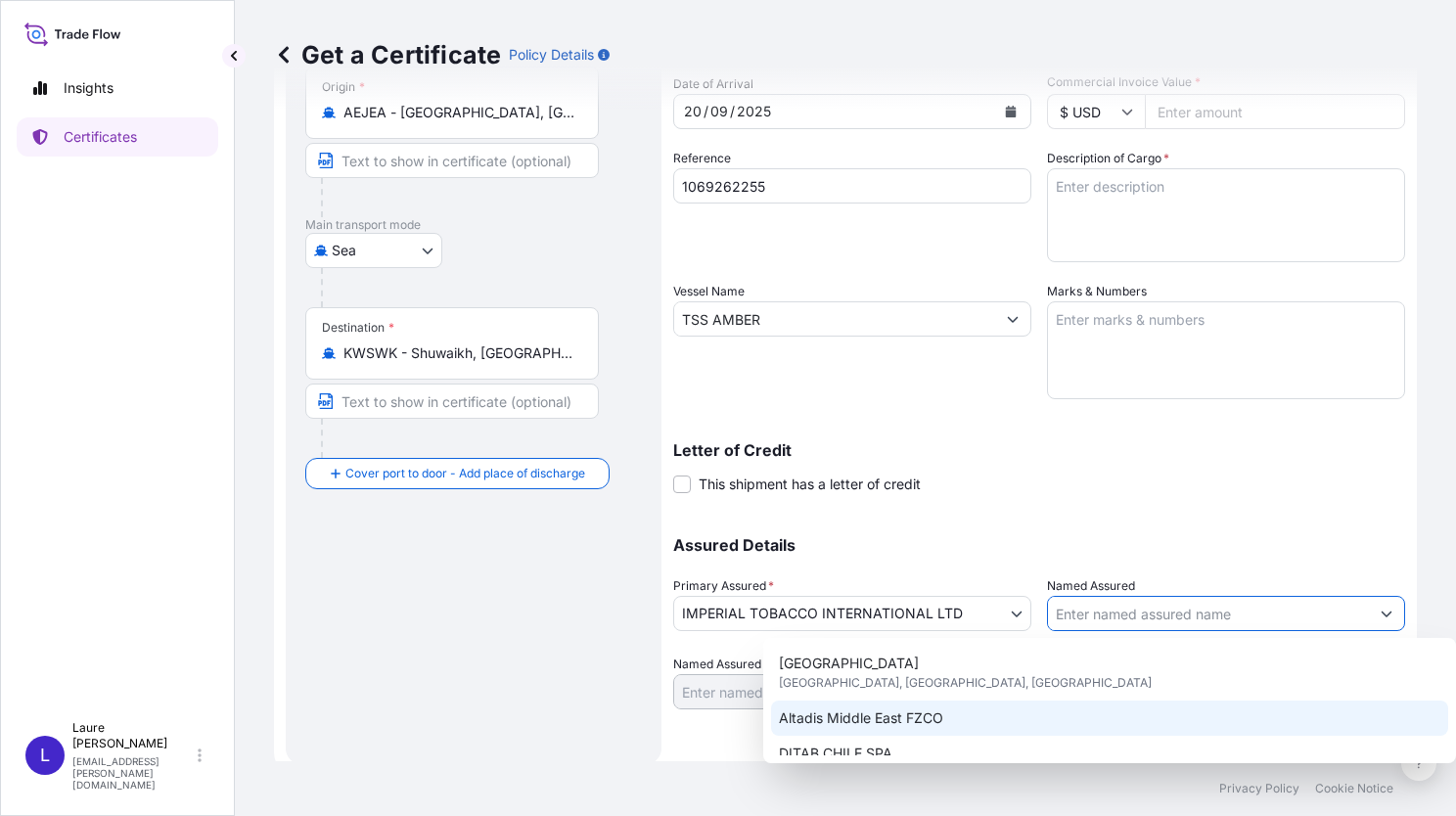
click at [990, 717] on div "Altadis Middle East FZCO" at bounding box center [1110, 718] width 678 height 36
type input "Altadis Middle East FZCO"
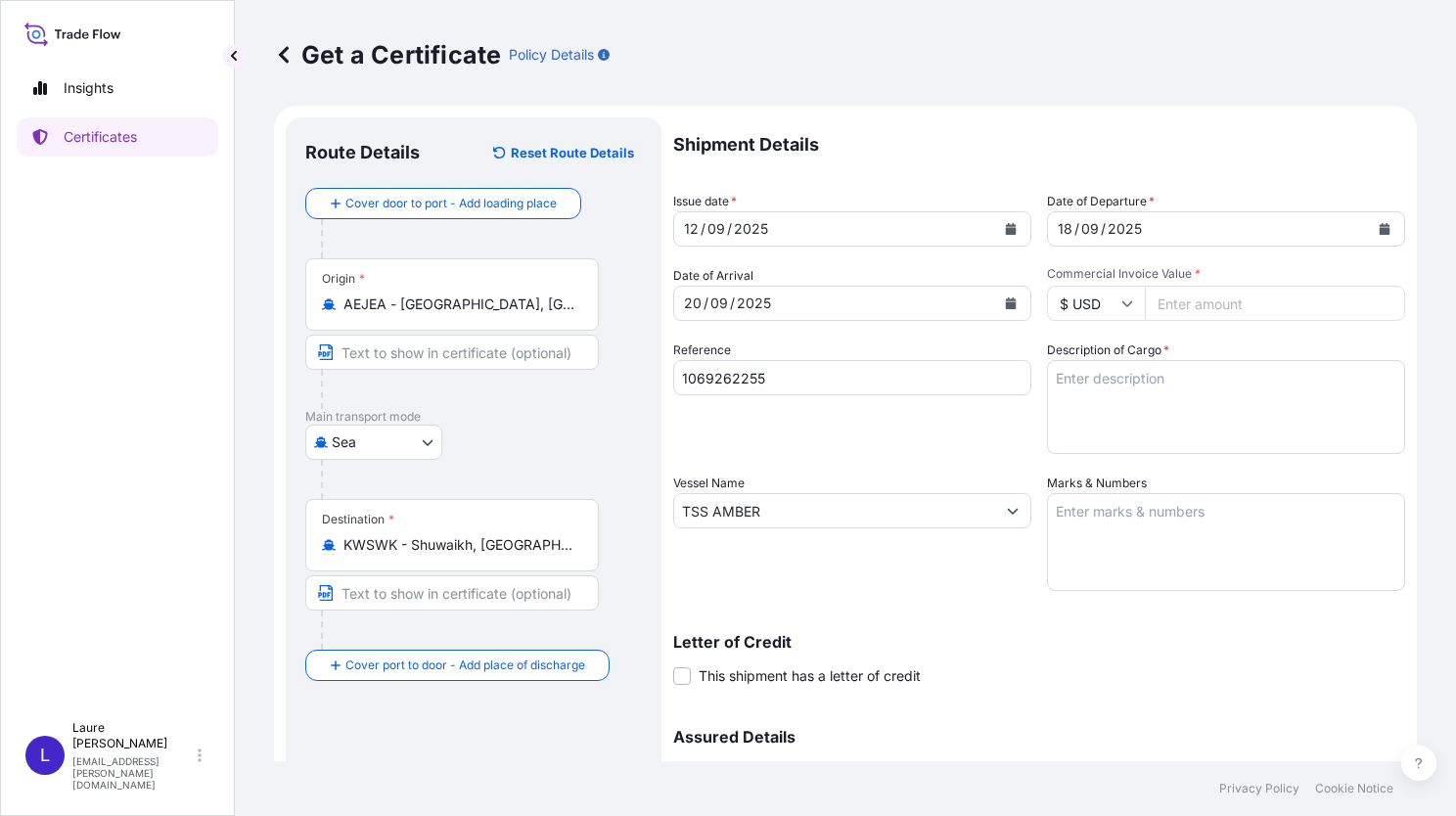
scroll to position [0, 0]
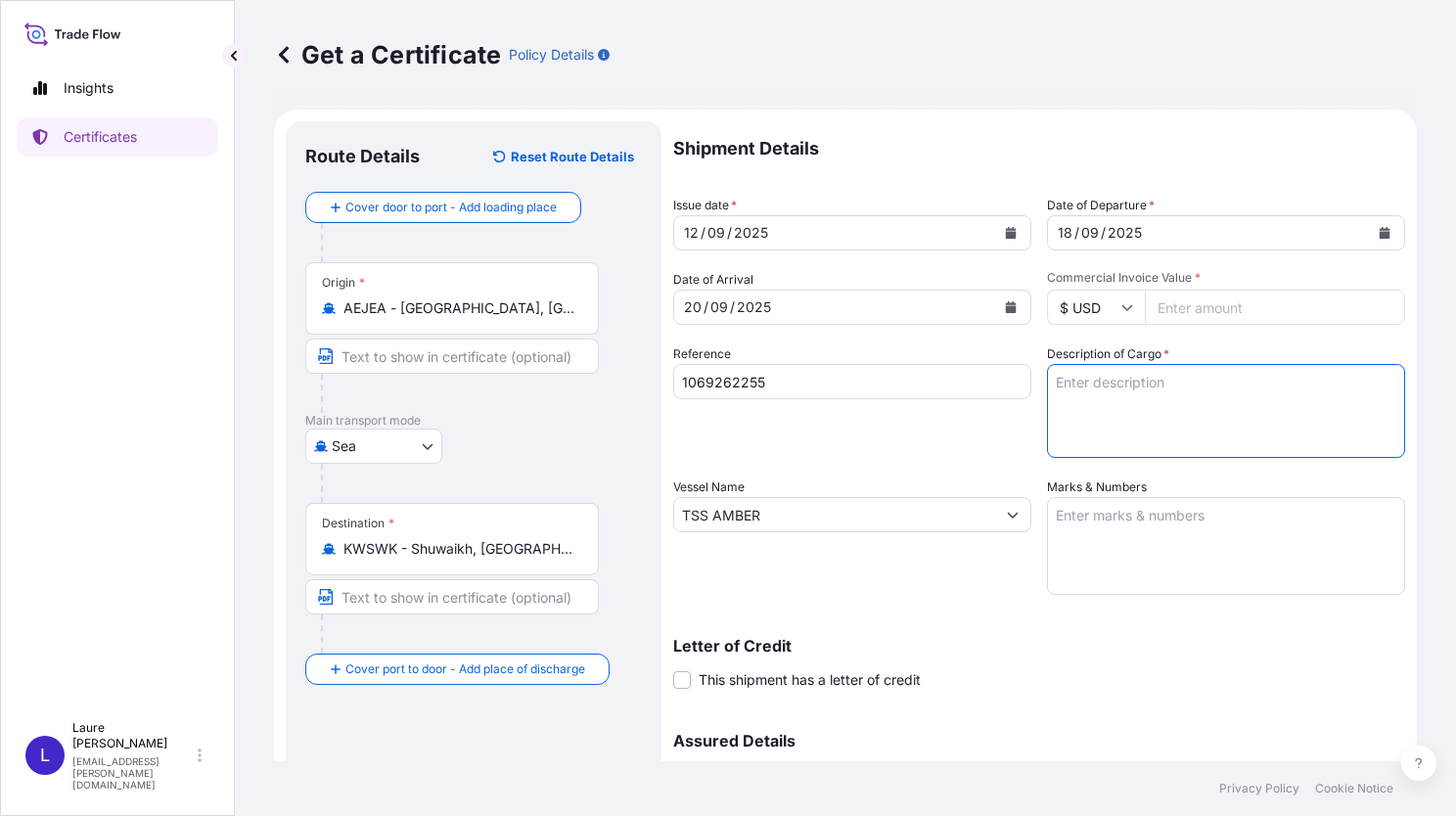
click at [1068, 390] on textarea "Description of Cargo *" at bounding box center [1226, 410] width 358 height 94
paste textarea "1 014 cases of cigarettes Gross weight: 14.615,020 Kg Net weight: 13.752,360 Kg…"
drag, startPoint x: 1081, startPoint y: 378, endPoint x: 1048, endPoint y: 386, distance: 34.0
click at [1048, 386] on textarea "1 014 cases of cigarettes Gross weight: 14.615,020 Kg Net weight: 13.752,360 Kg…" at bounding box center [1226, 410] width 358 height 94
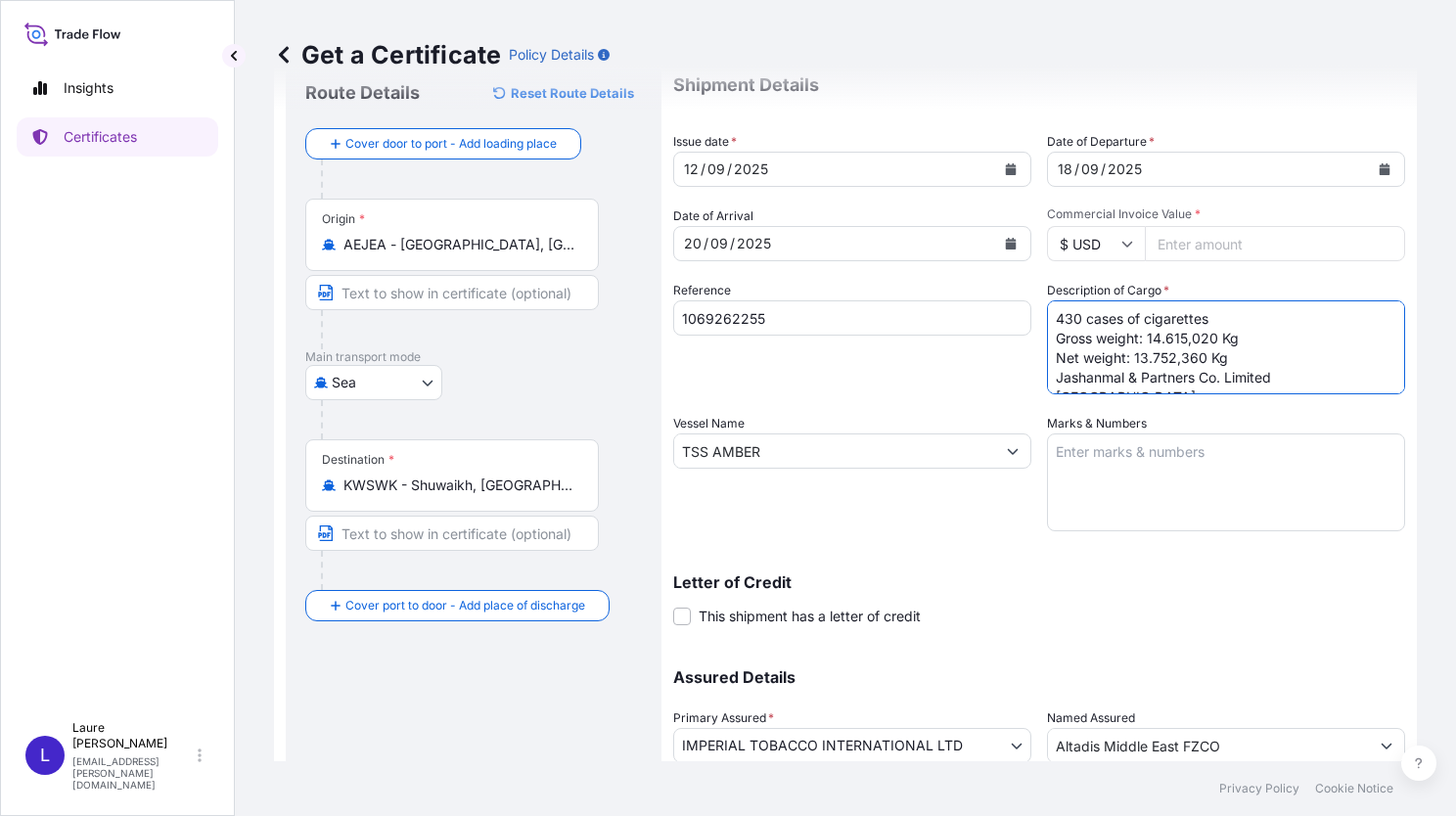
scroll to position [98, 0]
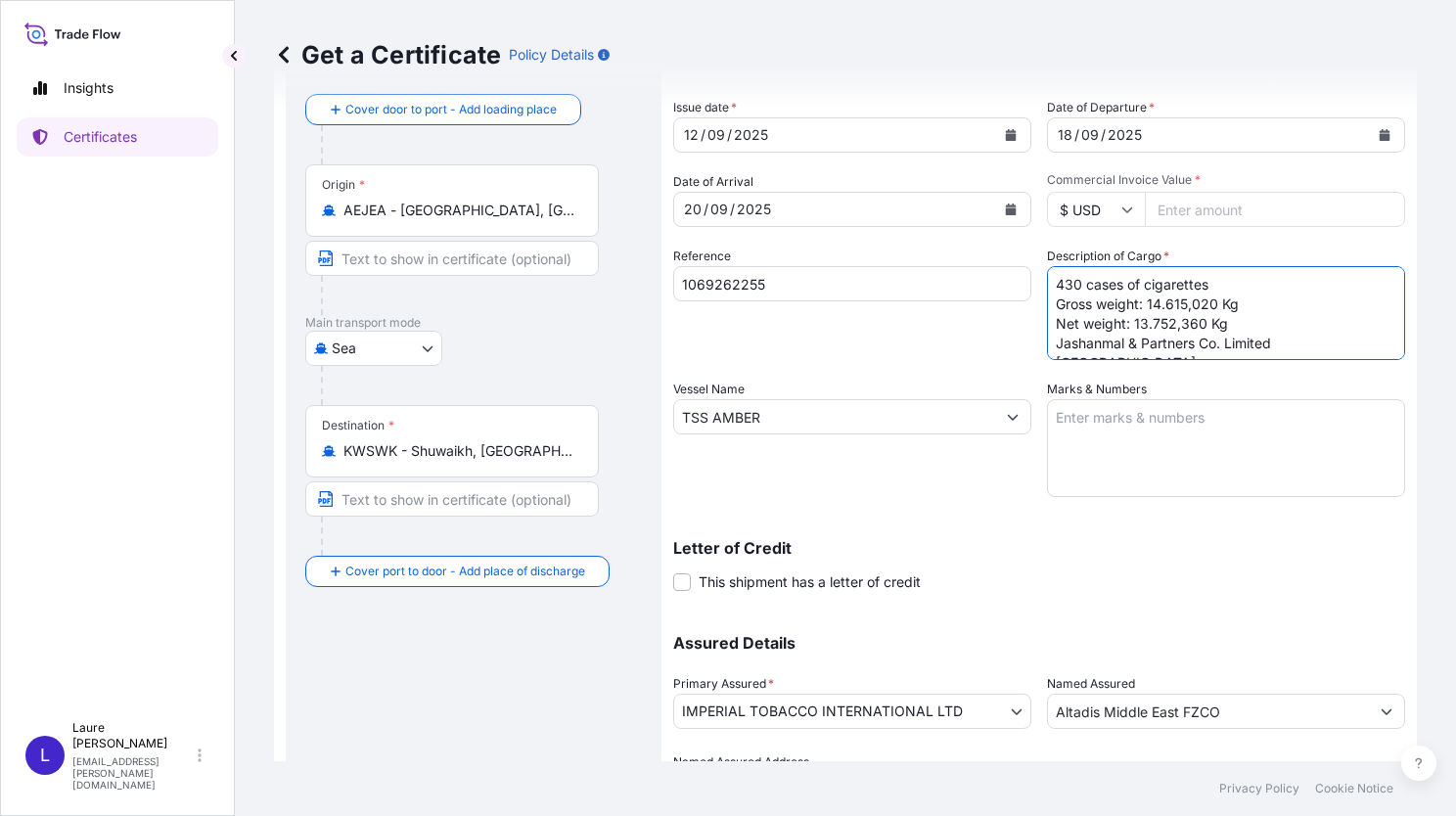
type textarea "430 cases of cigarettes Gross weight: 14.615,020 Kg Net weight: 13.752,360 Kg J…"
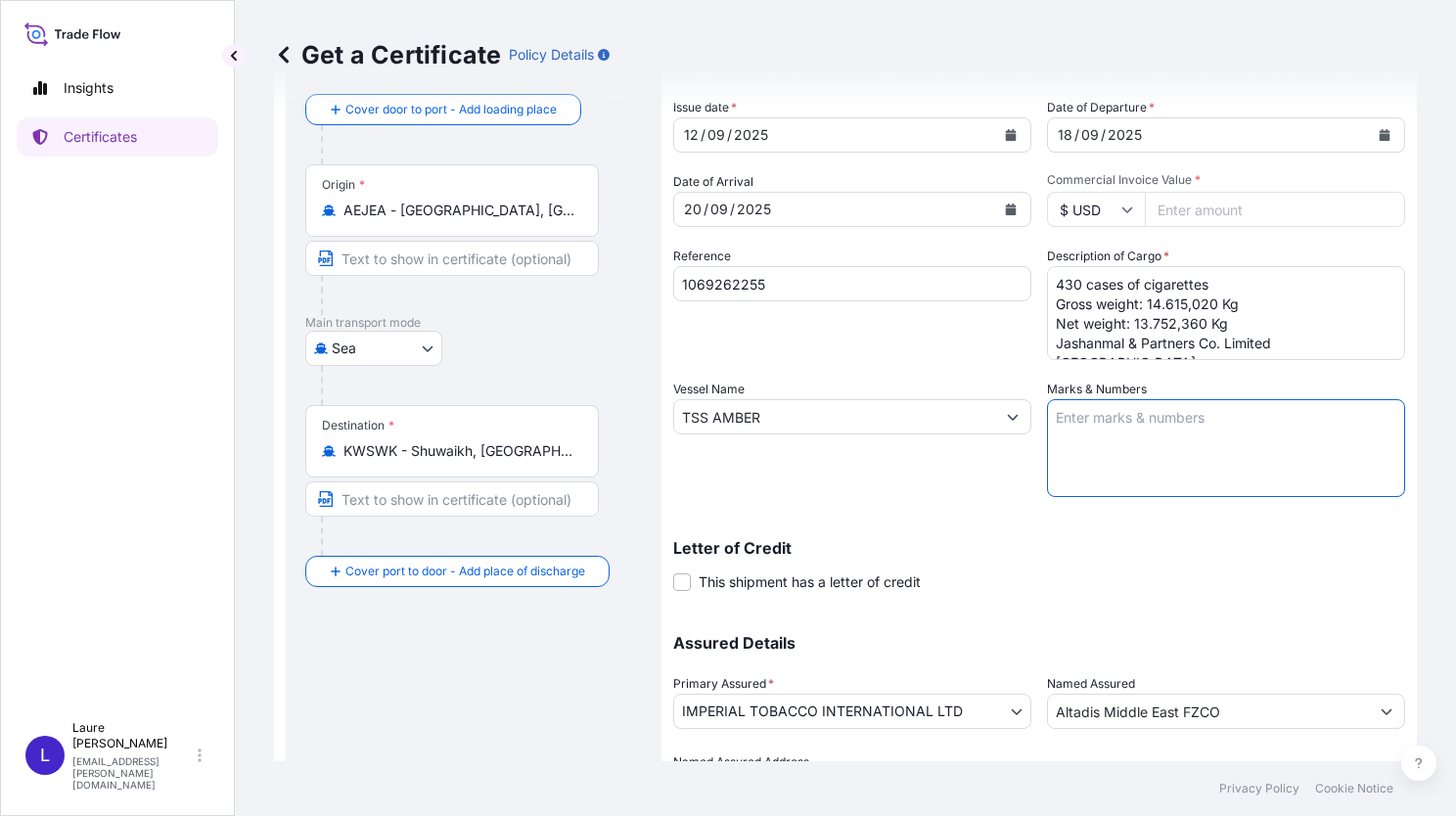
click at [1070, 426] on textarea "Marks & Numbers" at bounding box center [1226, 448] width 358 height 98
paste textarea "1 x 40'HC Container HAMU3580144 Seal LSC066440"
drag, startPoint x: 1070, startPoint y: 417, endPoint x: 1131, endPoint y: 415, distance: 61.0
click at [1131, 415] on textarea "1 x 40'HC Container HAMU3580144 Seal LSC066440" at bounding box center [1226, 448] width 358 height 98
type textarea "1 x 20'Dry Container HAMU3580144 Seal LSC066440"
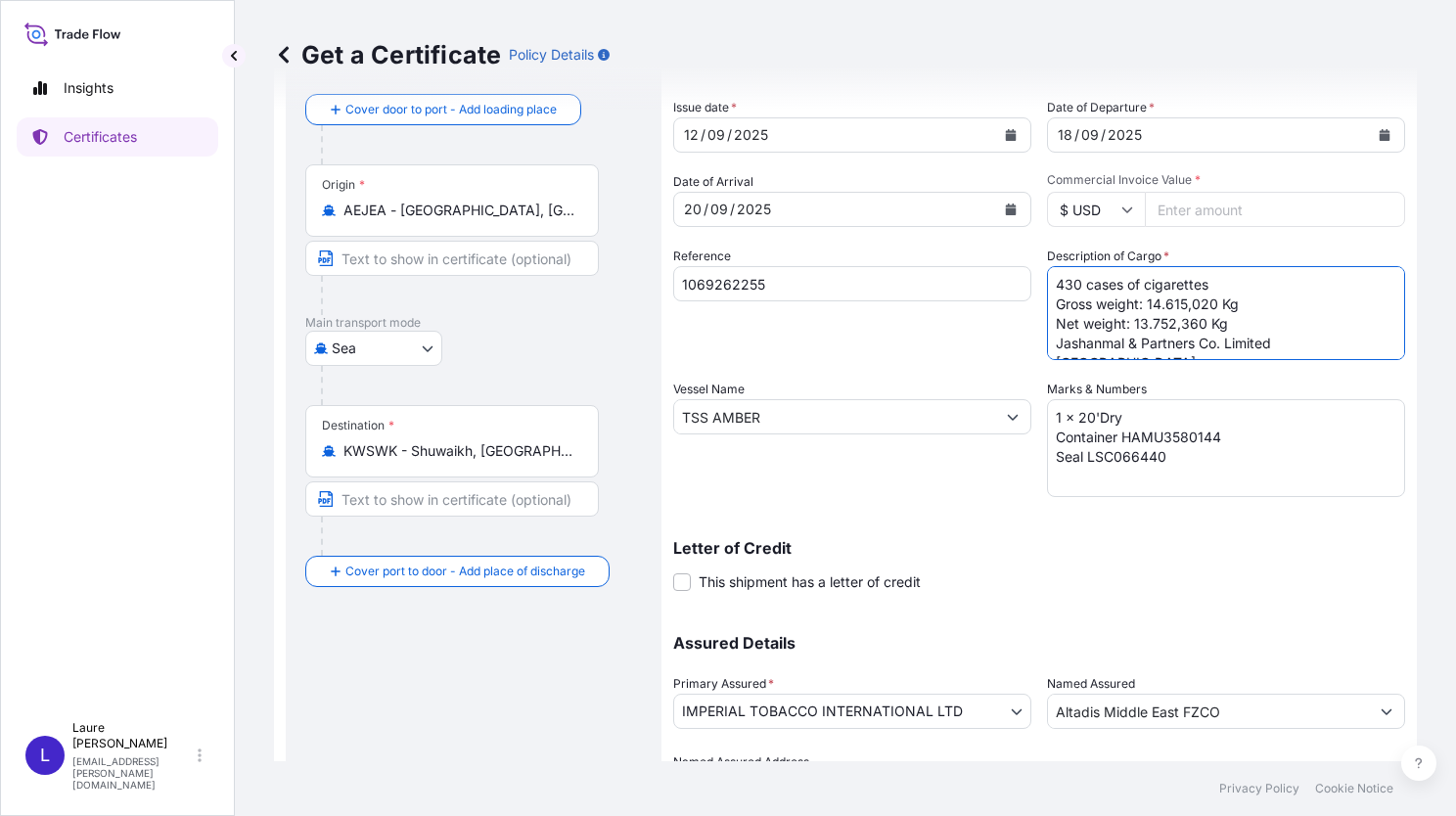
drag, startPoint x: 1142, startPoint y: 306, endPoint x: 1209, endPoint y: 308, distance: 67.0
click at [1209, 308] on textarea "430 cases of cigarettes Gross weight: 14.615,020 Kg Net weight: 13.752,360 Kg J…" at bounding box center [1226, 313] width 358 height 94
paste textarea "6.226,20"
drag, startPoint x: 1128, startPoint y: 323, endPoint x: 1193, endPoint y: 323, distance: 65.0
click at [1193, 323] on textarea "430 cases of cigarettes Gross weight: 6.226,200 Kg Net weight: 13.752,360 Kg Ja…" at bounding box center [1226, 313] width 358 height 94
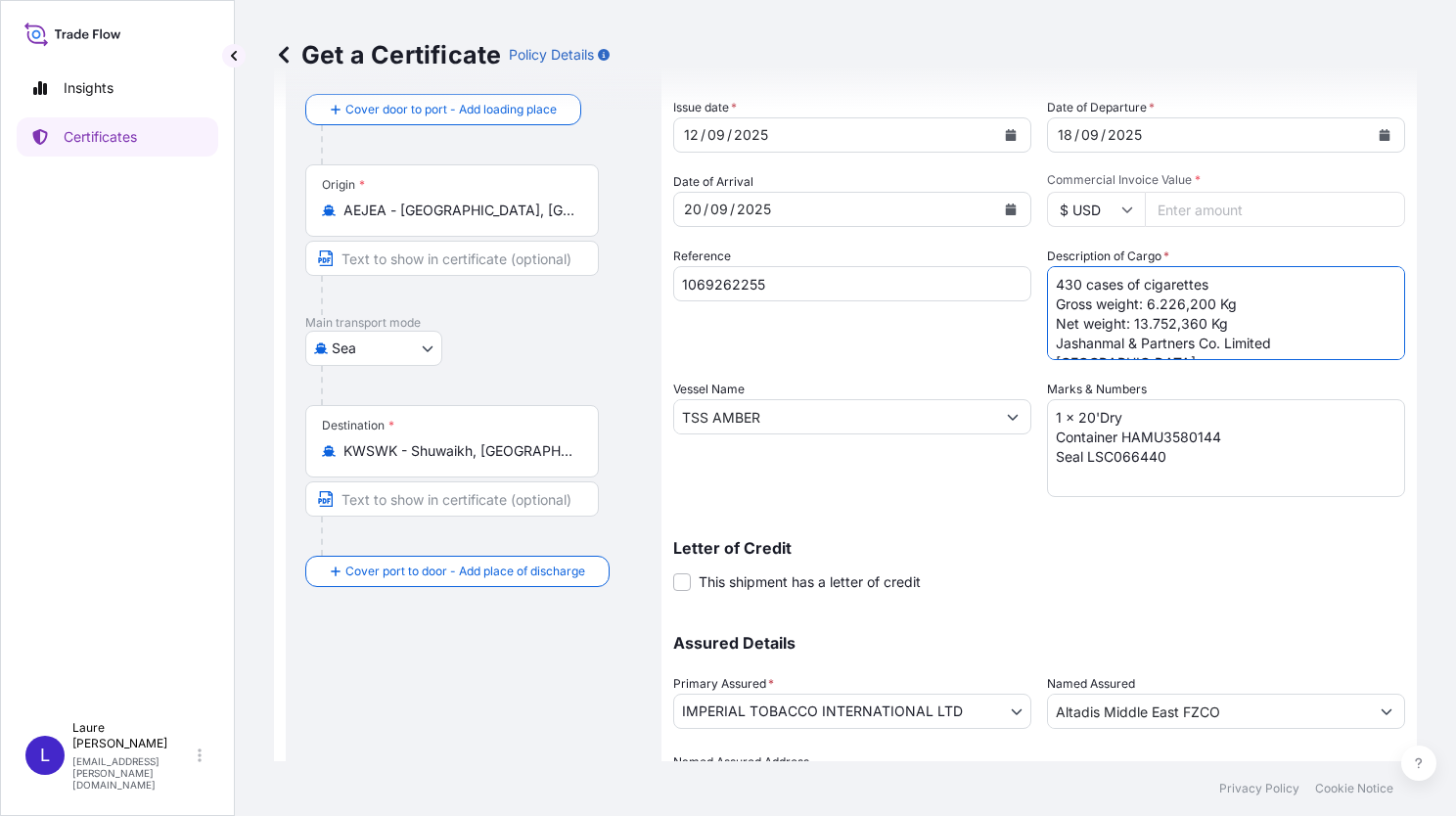
paste textarea "5.875,900"
type textarea "430 cases of cigarettes Gross weight: 6.226,200 Kg Net weight: 5.875,900 Kg Jas…"
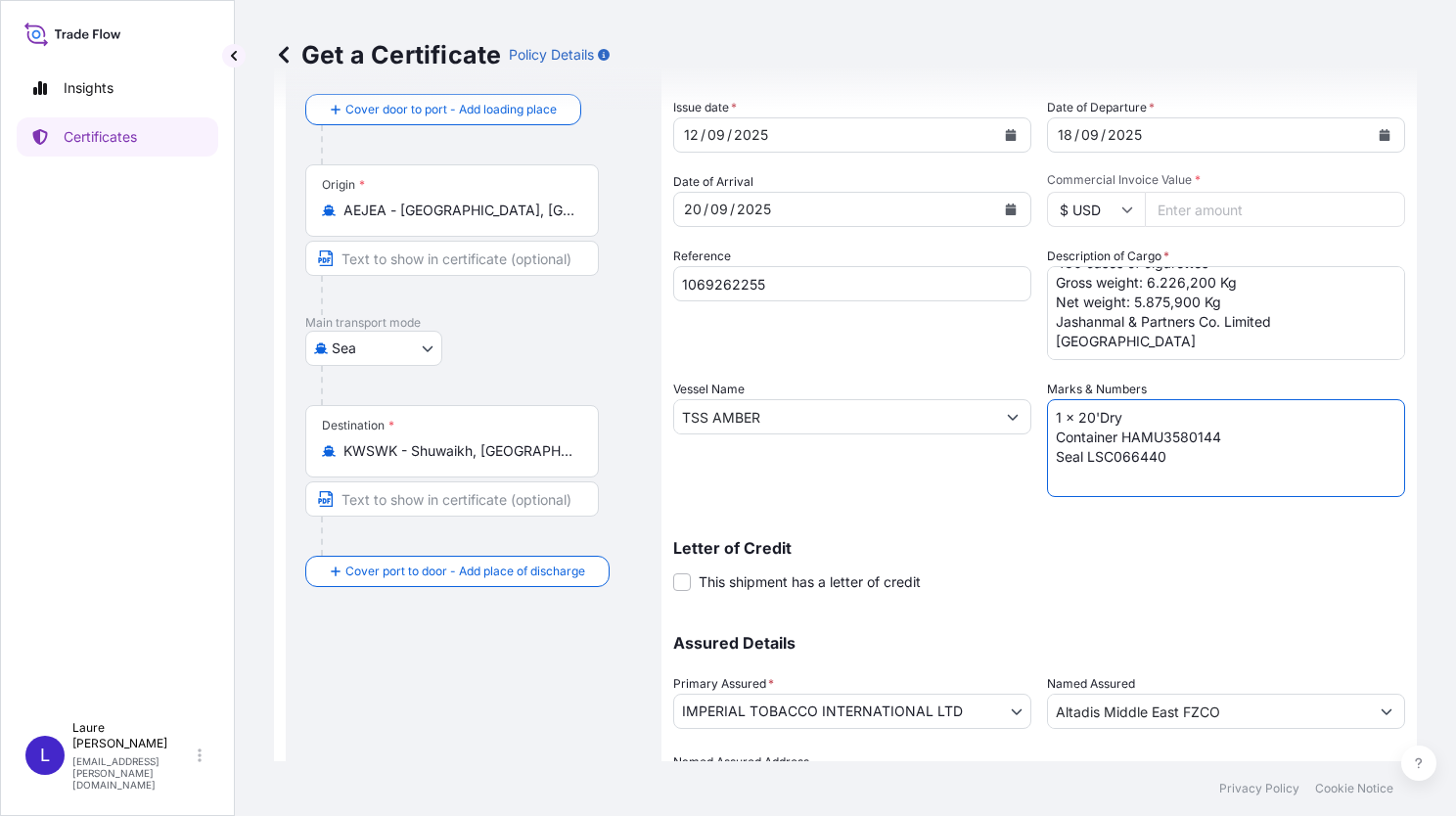
drag, startPoint x: 1118, startPoint y: 438, endPoint x: 1211, endPoint y: 438, distance: 93.0
click at [1211, 438] on textarea "1 x 20'Dry Container HAMU3580144 Seal LSC066440" at bounding box center [1226, 448] width 358 height 98
paste textarea "LXU1357041"
drag, startPoint x: 1080, startPoint y: 456, endPoint x: 1158, endPoint y: 462, distance: 78.2
click at [1158, 462] on textarea "1 x 20'Dry Container HLXU1357041 Seal LSC066440" at bounding box center [1226, 448] width 358 height 98
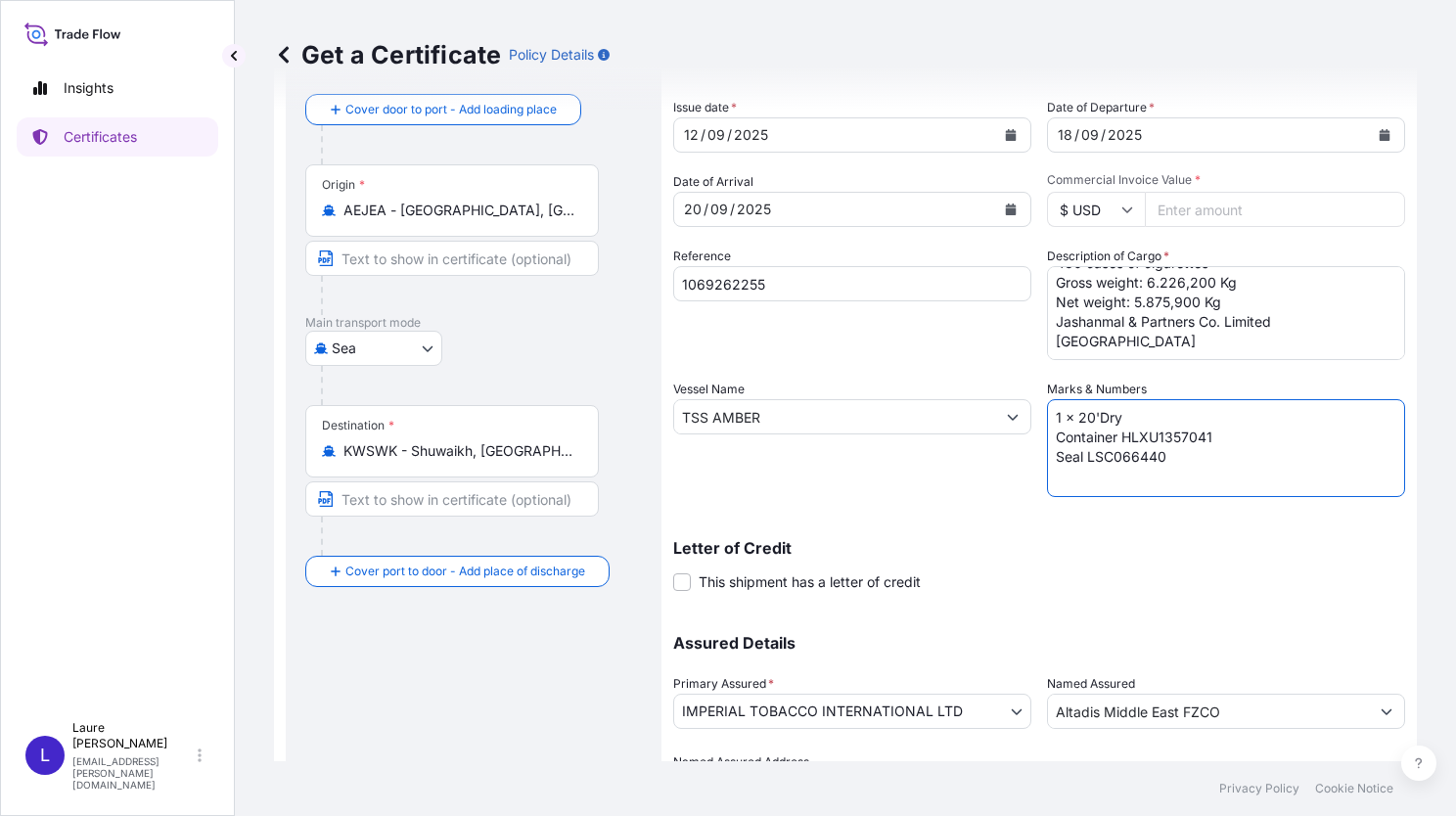
paste textarea "5185"
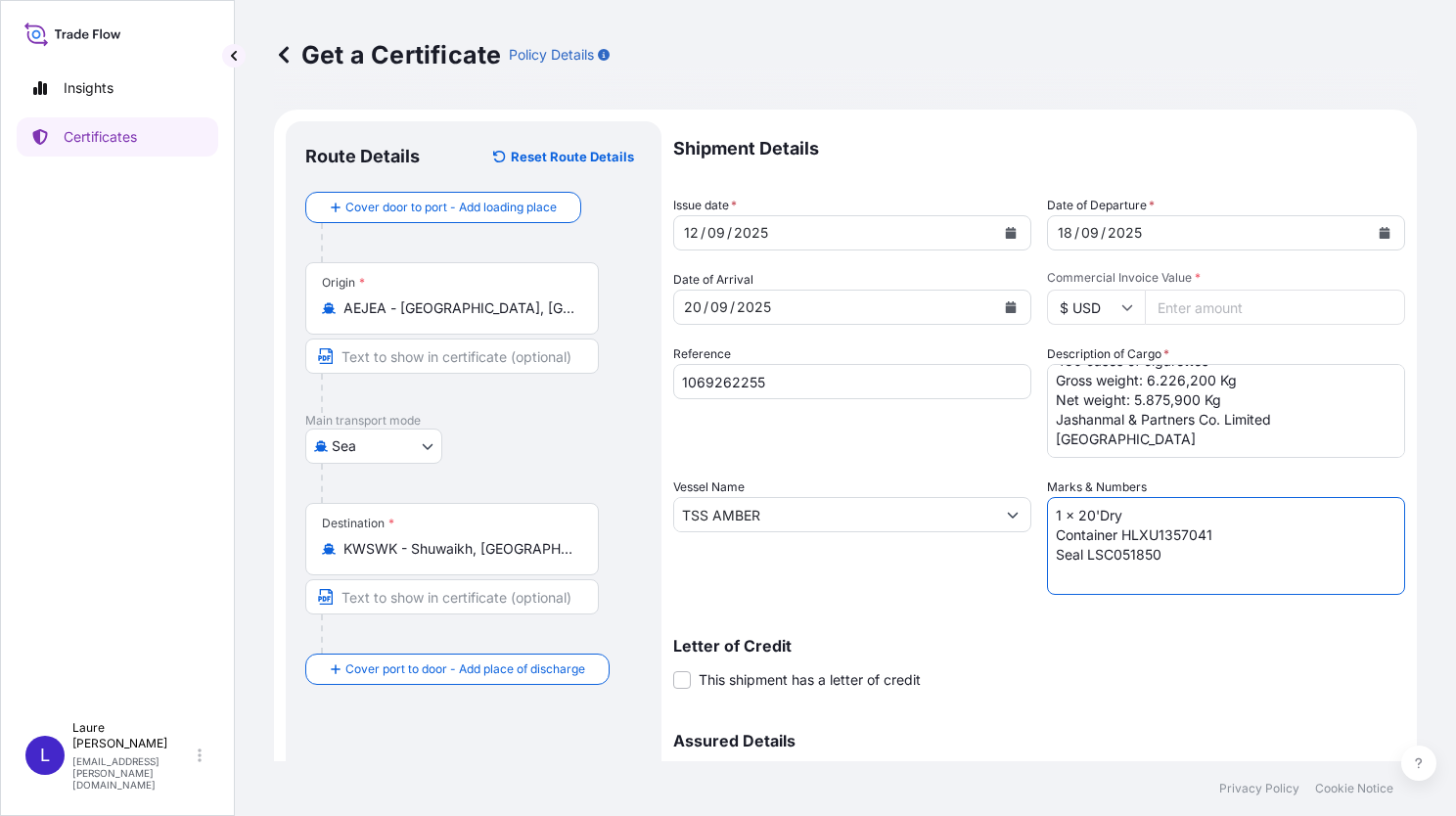
type textarea "1 x 20'Dry Container HLXU1357041 Seal LSC051850"
click at [1172, 302] on input "Commercial Invoice Value *" at bounding box center [1275, 308] width 260 height 36
type input "117351.30"
click at [1229, 326] on div "Shipment Details Issue date * 12 / 09 / 2025 Date of Departure * 18 / 09 / 2025…" at bounding box center [1040, 513] width 732 height 784
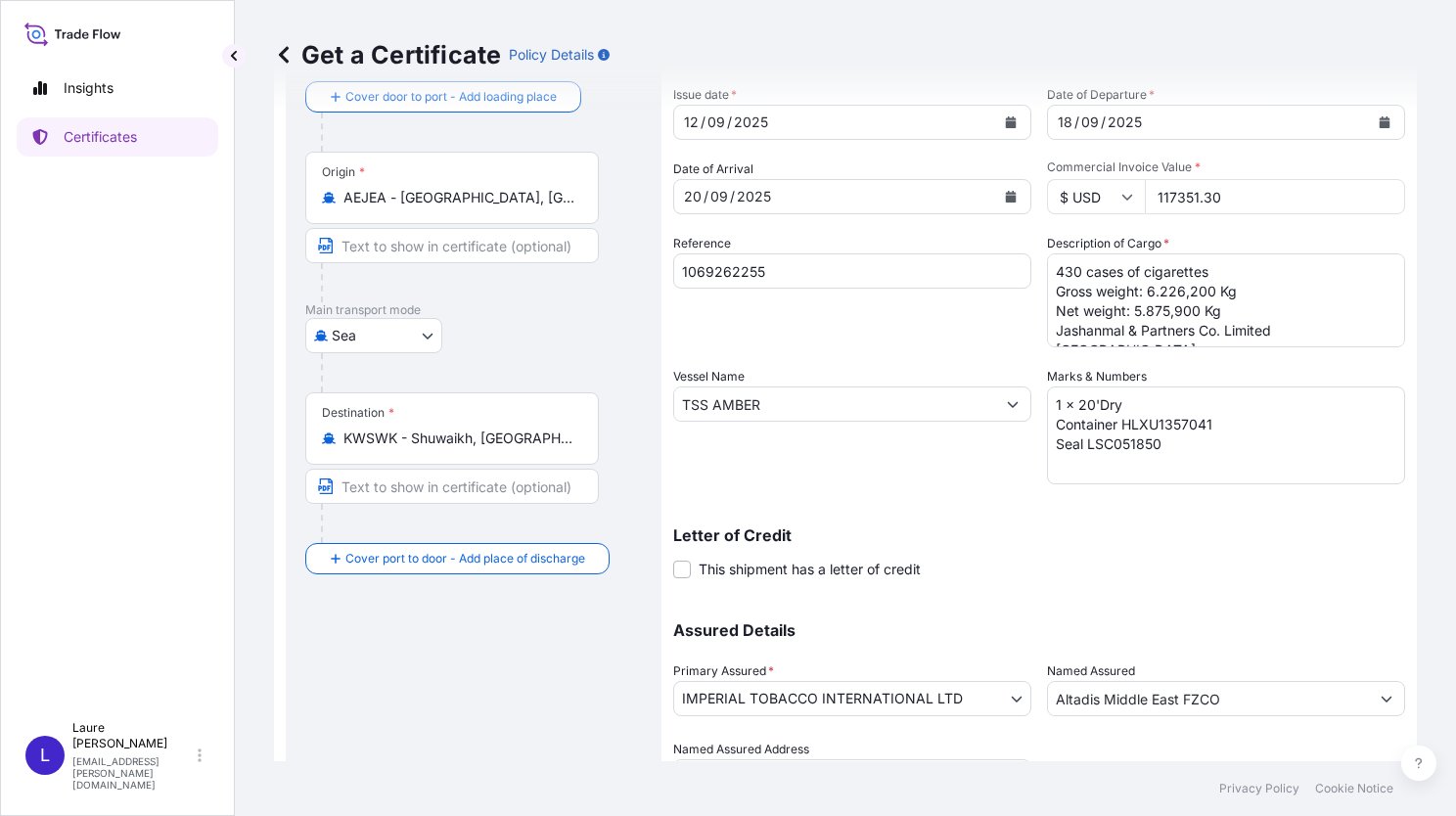
scroll to position [208, 0]
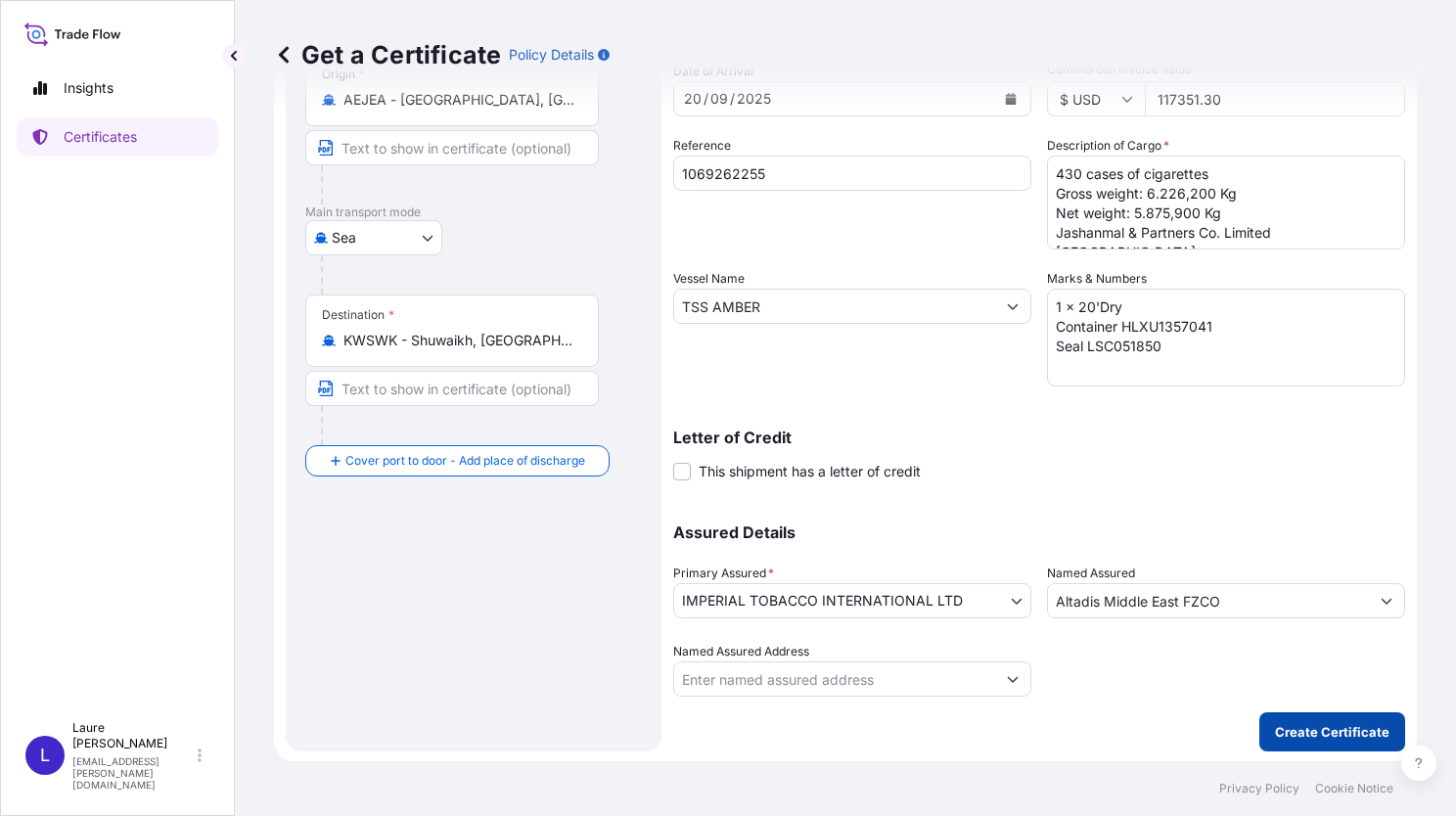
click at [1343, 725] on p "Create Certificate" at bounding box center [1333, 732] width 114 height 20
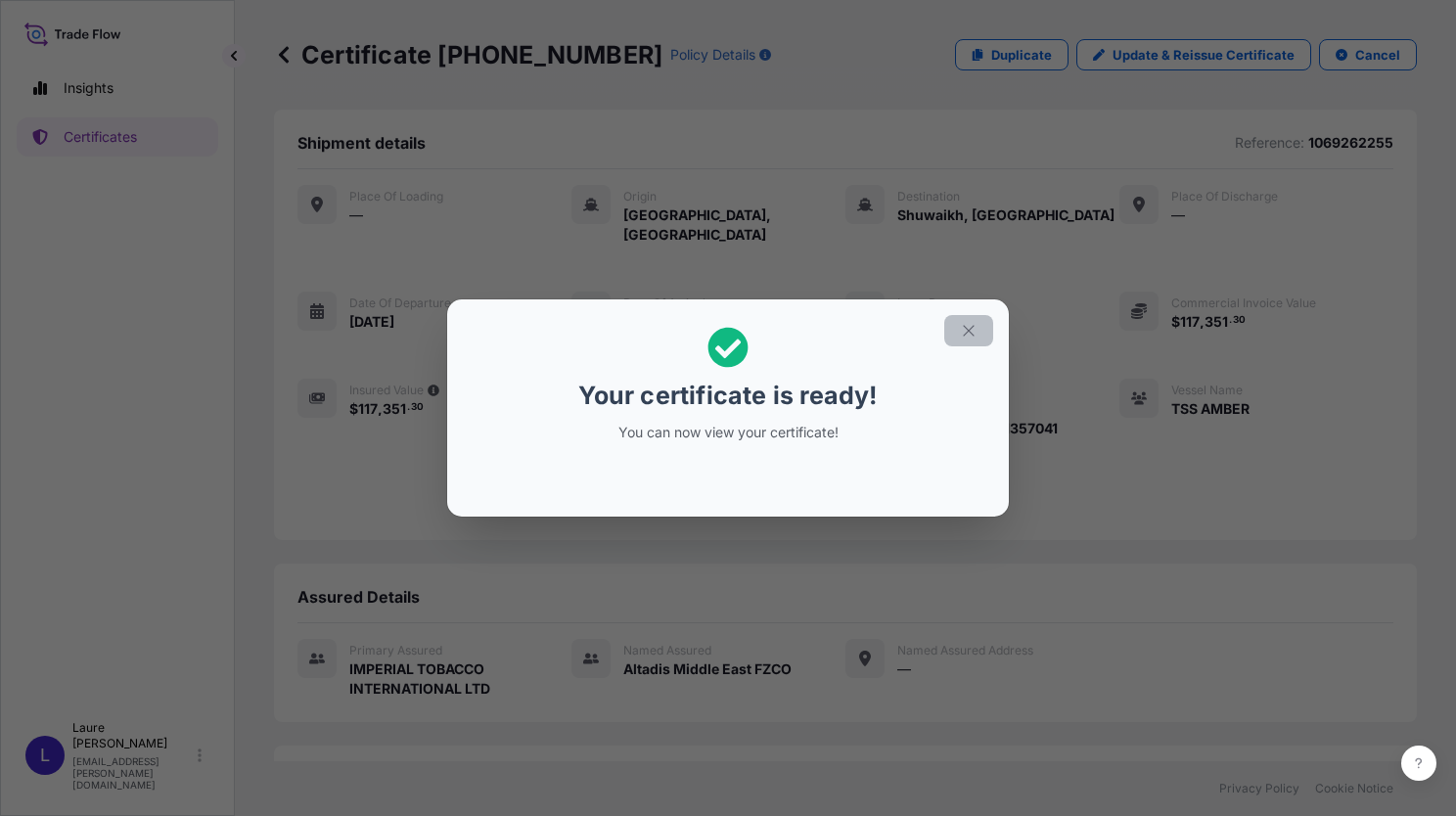
click at [967, 339] on button "button" at bounding box center [969, 331] width 49 height 32
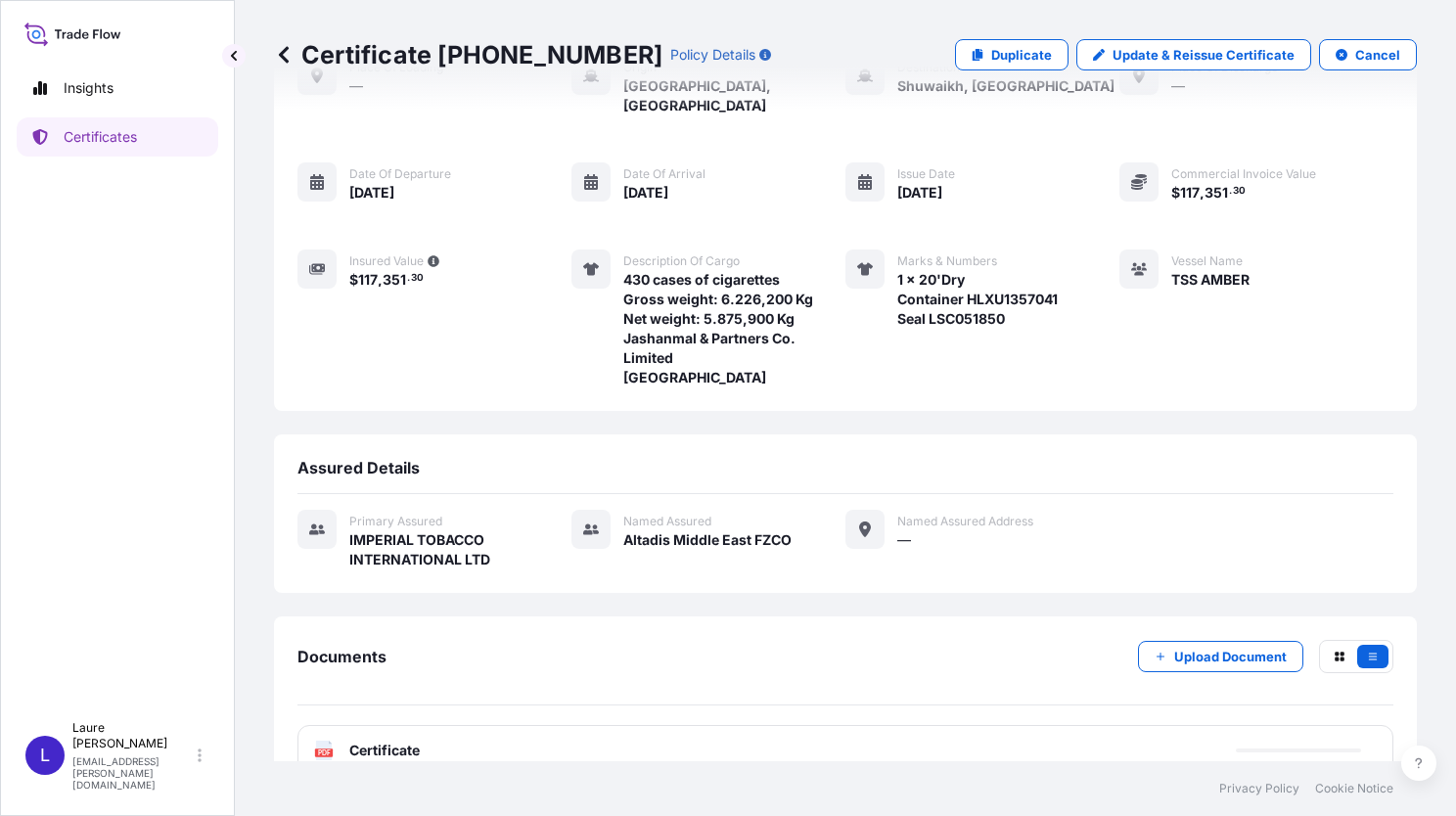
scroll to position [142, 0]
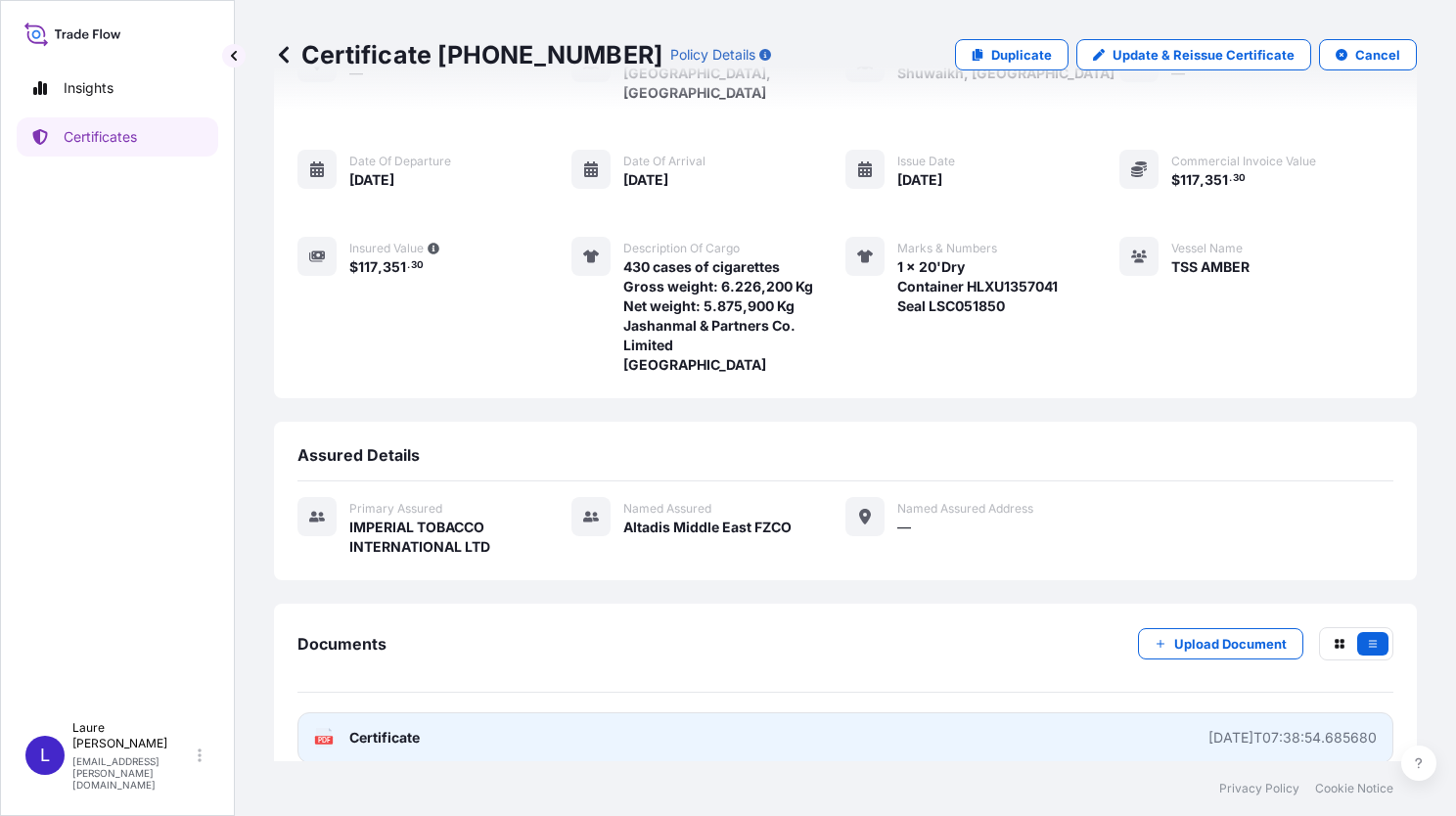
click at [370, 728] on span "Certificate" at bounding box center [384, 738] width 70 height 20
